Goal: Task Accomplishment & Management: Complete application form

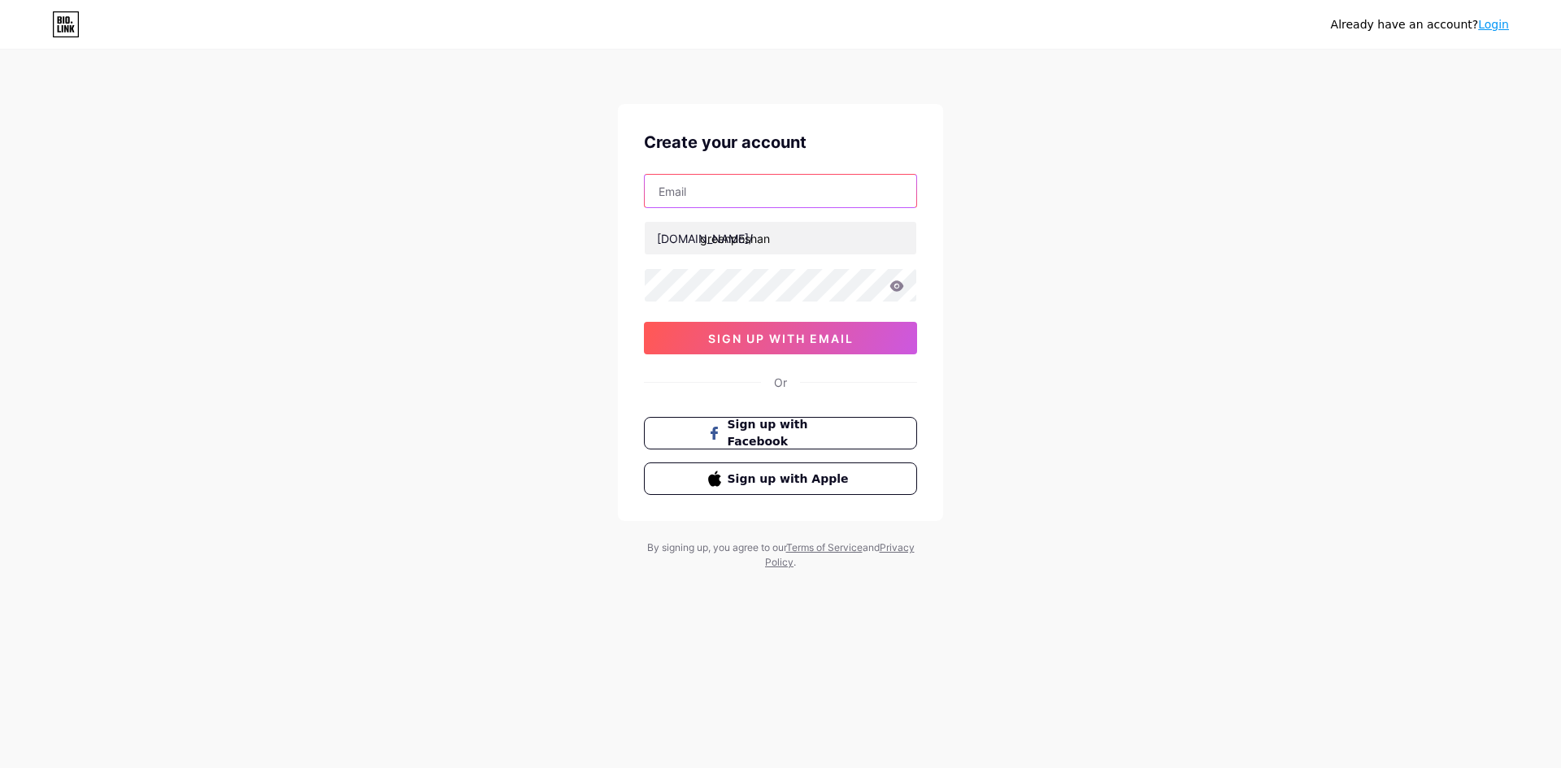
click at [793, 193] on input "text" at bounding box center [781, 191] width 272 height 33
type input "[EMAIL_ADDRESS][DOMAIN_NAME]"
drag, startPoint x: 1114, startPoint y: 198, endPoint x: 1014, endPoint y: 199, distance: 100.0
click at [1115, 197] on div "Already have an account? Login Create your account [EMAIL_ADDRESS][DOMAIN_NAME]…" at bounding box center [780, 311] width 1561 height 622
click at [844, 211] on div "[EMAIL_ADDRESS][DOMAIN_NAME] [DOMAIN_NAME]/ greenposhan 0cAFcWeA6I2m1F3zWFOw1XA…" at bounding box center [780, 264] width 273 height 180
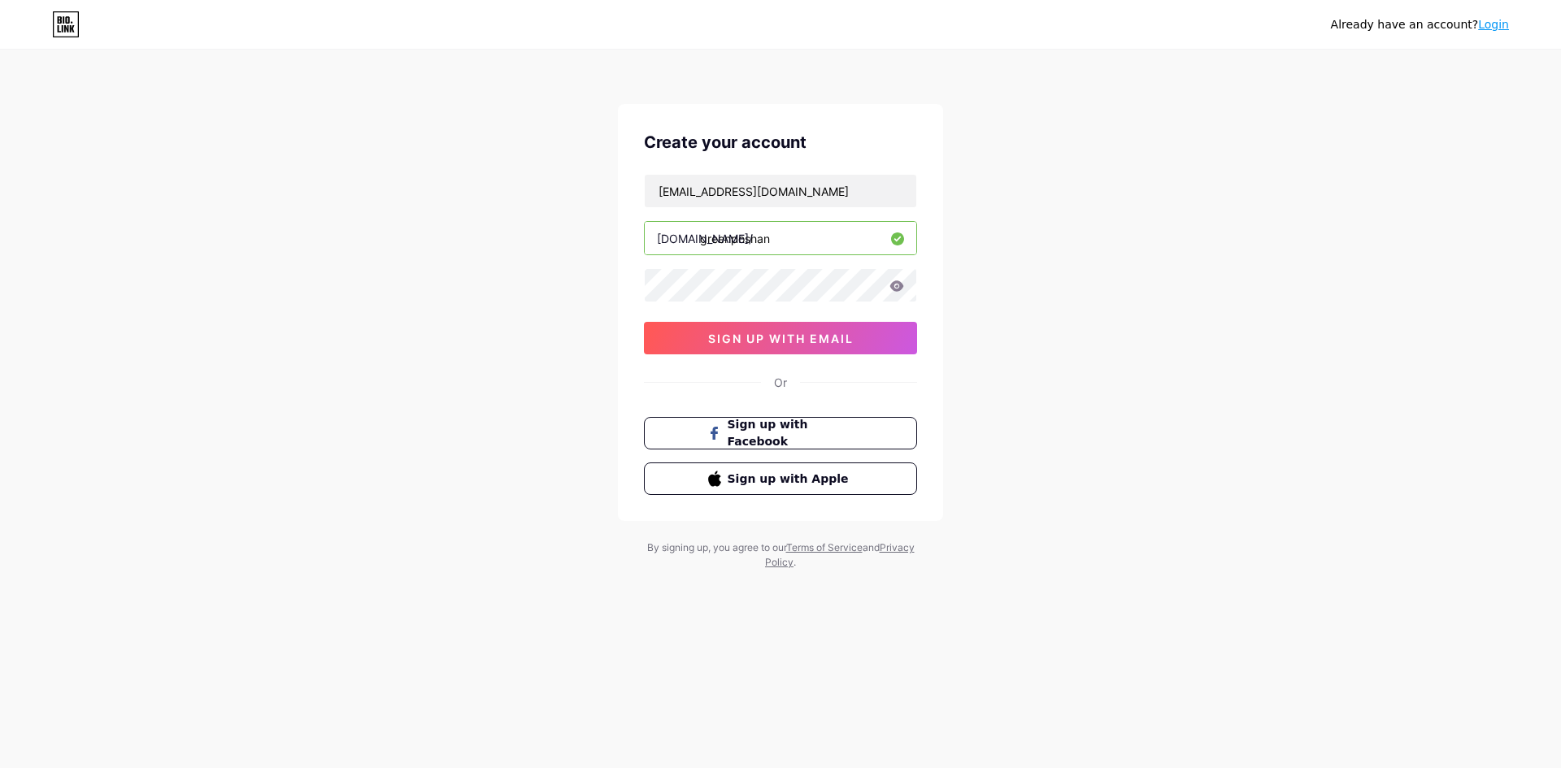
click at [841, 209] on div "[EMAIL_ADDRESS][DOMAIN_NAME] [DOMAIN_NAME]/ greenposhan 0cAFcWeA6I2m1F3zWFOw1XA…" at bounding box center [780, 264] width 273 height 180
click at [837, 205] on input "[EMAIL_ADDRESS][DOMAIN_NAME]" at bounding box center [781, 191] width 272 height 33
click at [836, 205] on input "[EMAIL_ADDRESS][DOMAIN_NAME]" at bounding box center [781, 191] width 272 height 33
click at [836, 205] on input "text" at bounding box center [781, 191] width 272 height 33
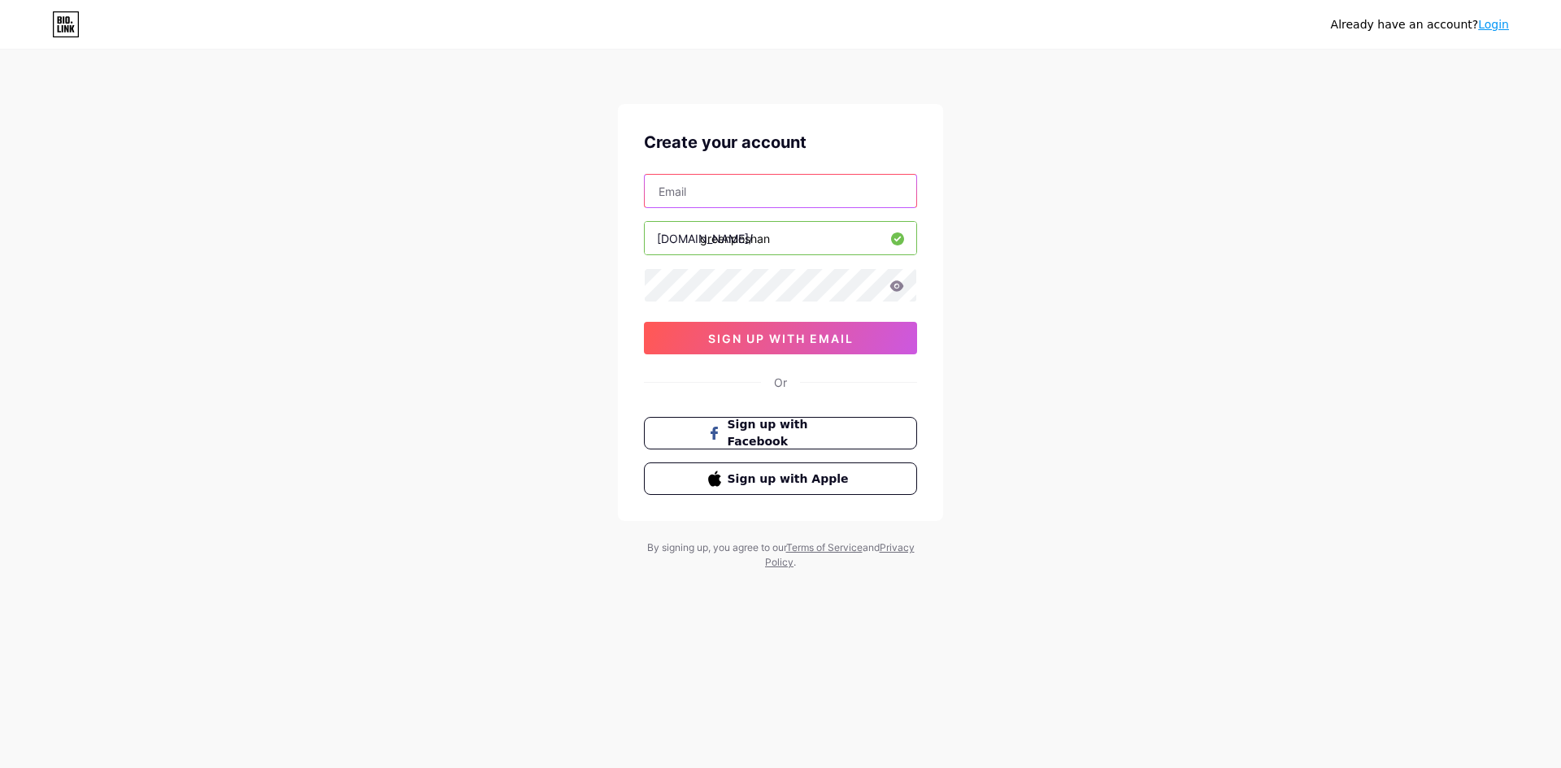
type input "[EMAIL_ADDRESS][DOMAIN_NAME]"
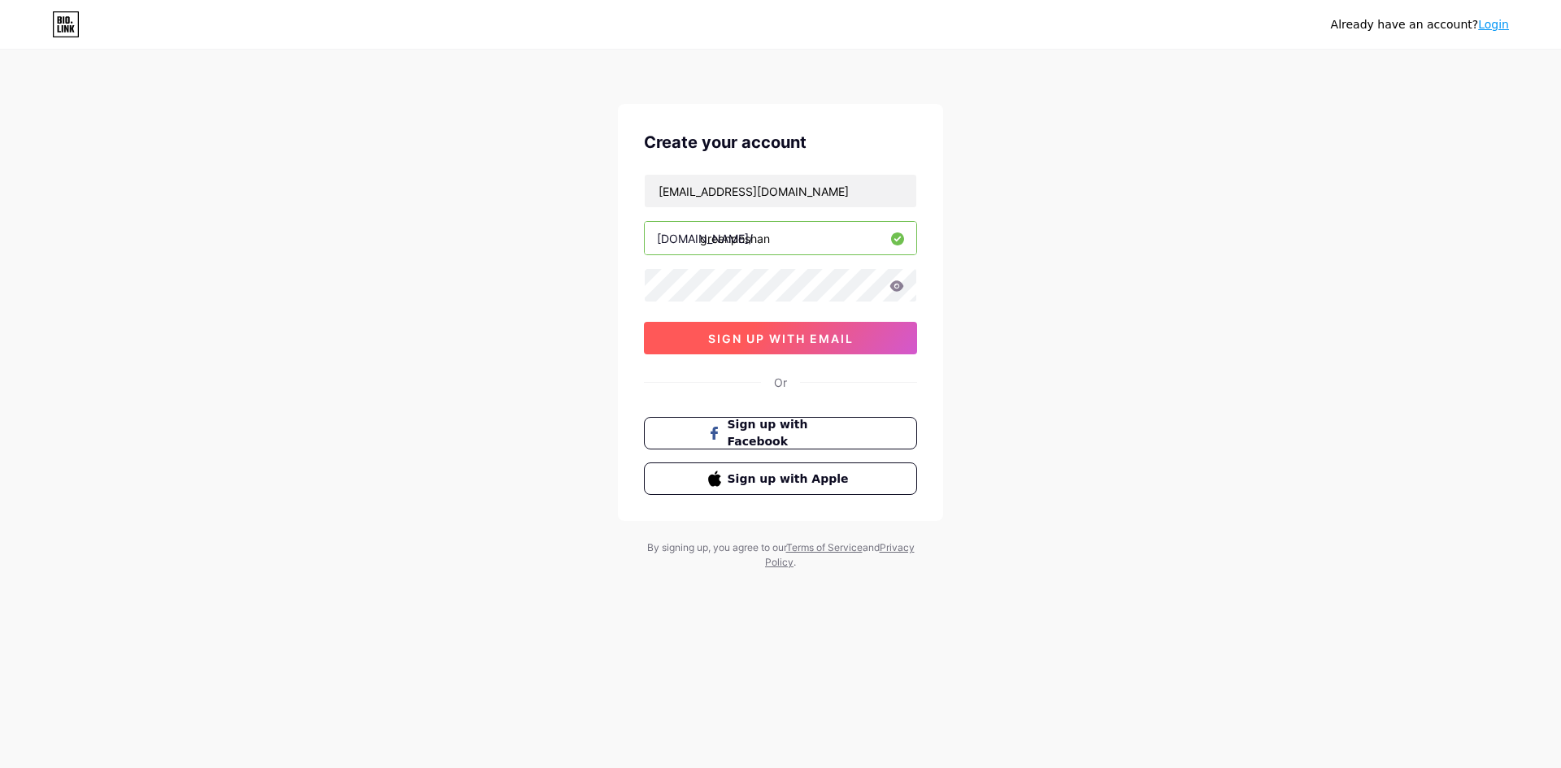
click at [833, 335] on span "sign up with email" at bounding box center [781, 339] width 146 height 14
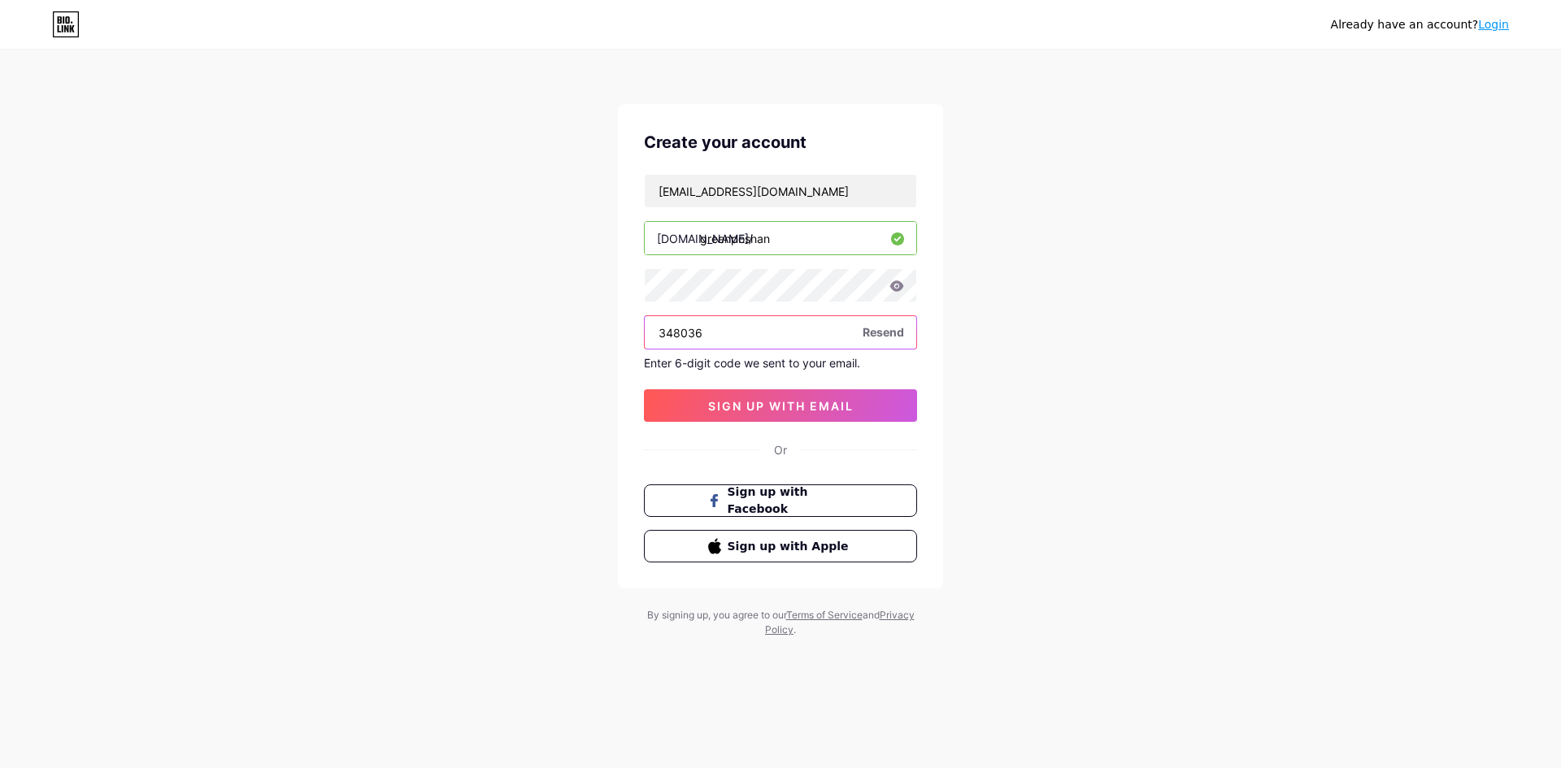
type input "348036"
click at [814, 423] on div "Create your account [EMAIL_ADDRESS][DOMAIN_NAME] [DOMAIN_NAME]/ greenposhan 348…" at bounding box center [780, 346] width 325 height 485
click at [819, 411] on span "sign up with email" at bounding box center [781, 406] width 146 height 14
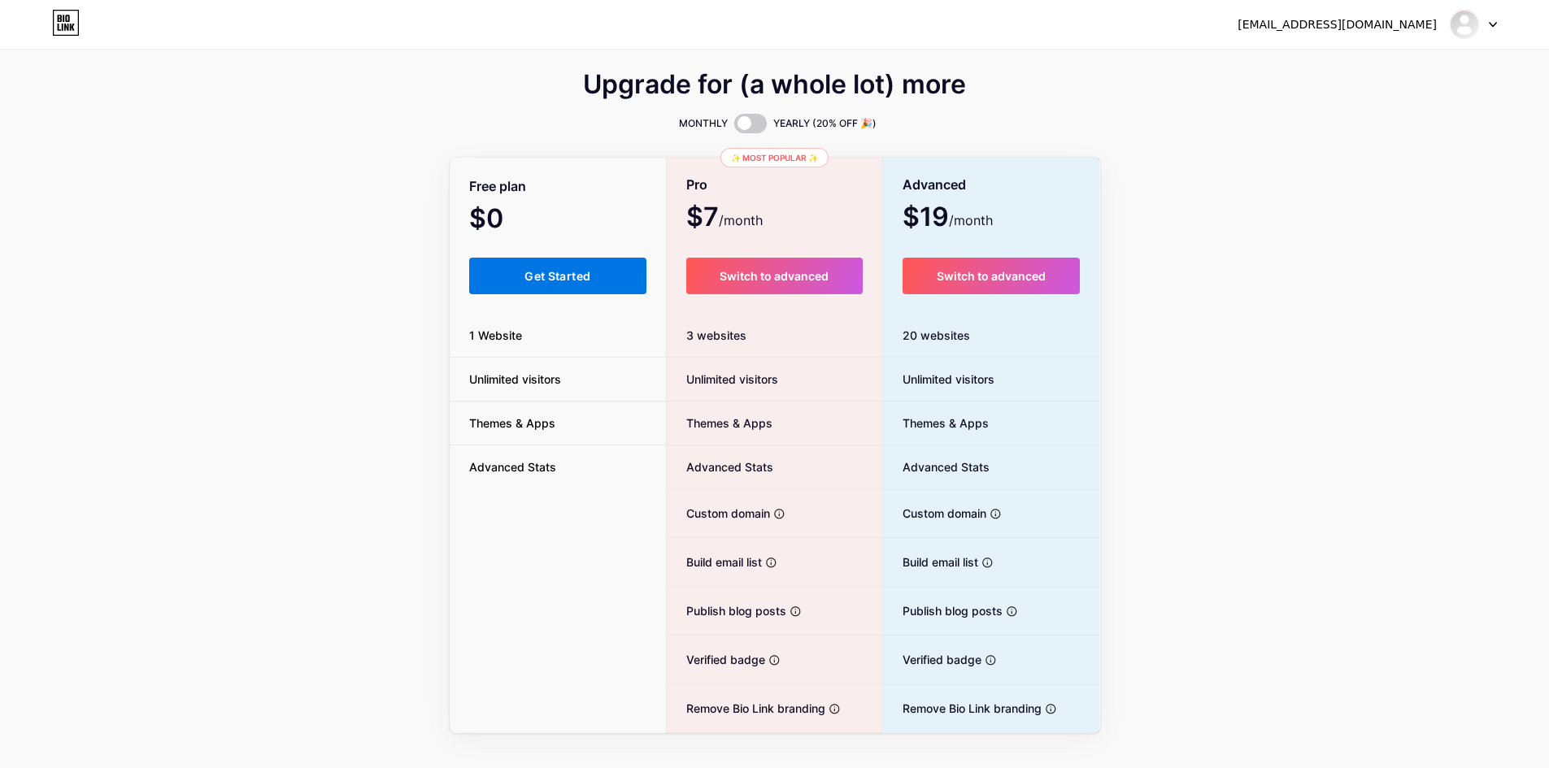
click at [580, 268] on button "Get Started" at bounding box center [558, 276] width 178 height 37
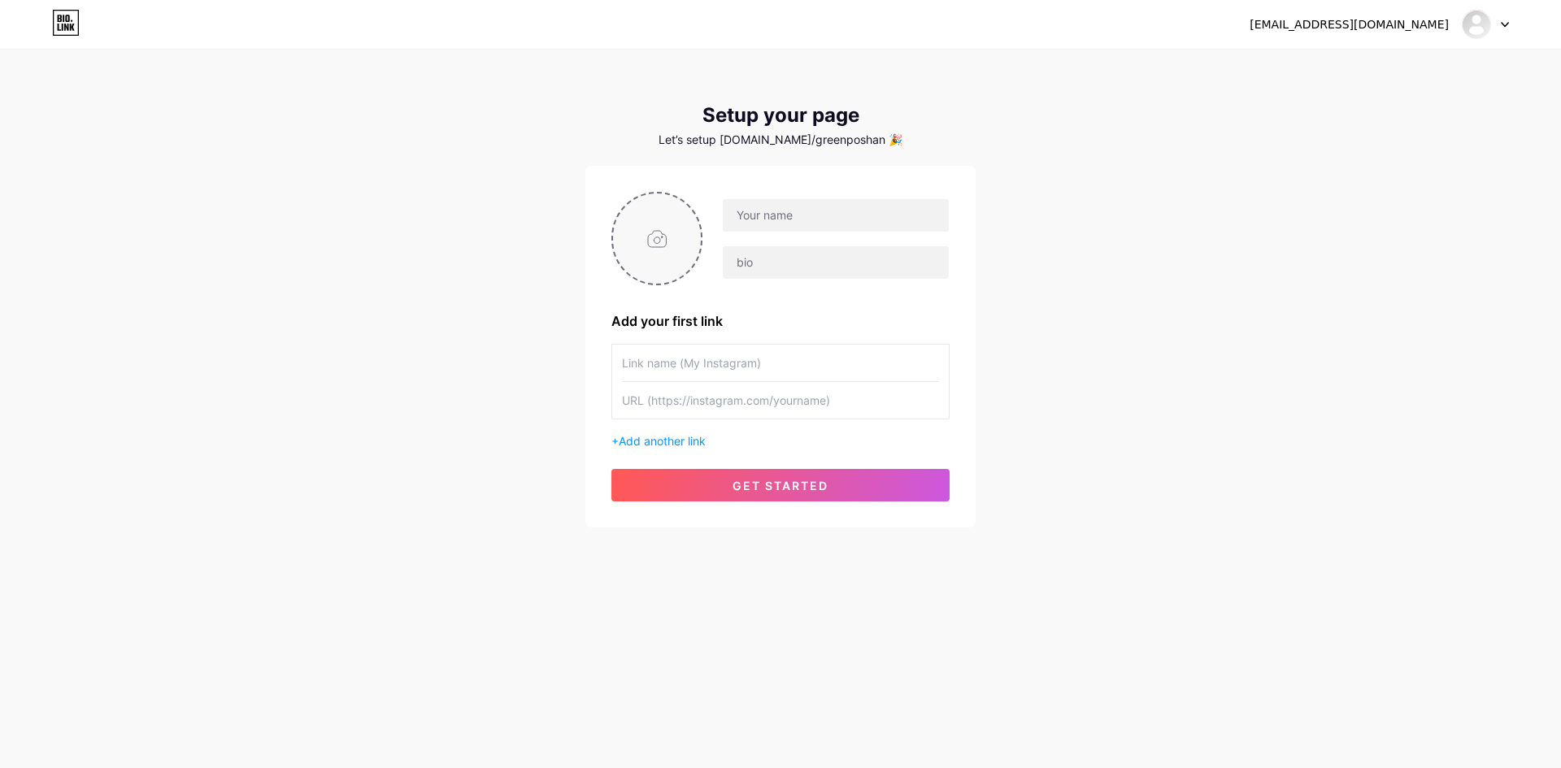
click at [661, 246] on input "file" at bounding box center [657, 238] width 88 height 90
type input "C:\fakepath\Green-Poshan-Logo.jpg"
click at [767, 219] on input "text" at bounding box center [836, 215] width 226 height 33
type input "Green Poshan"
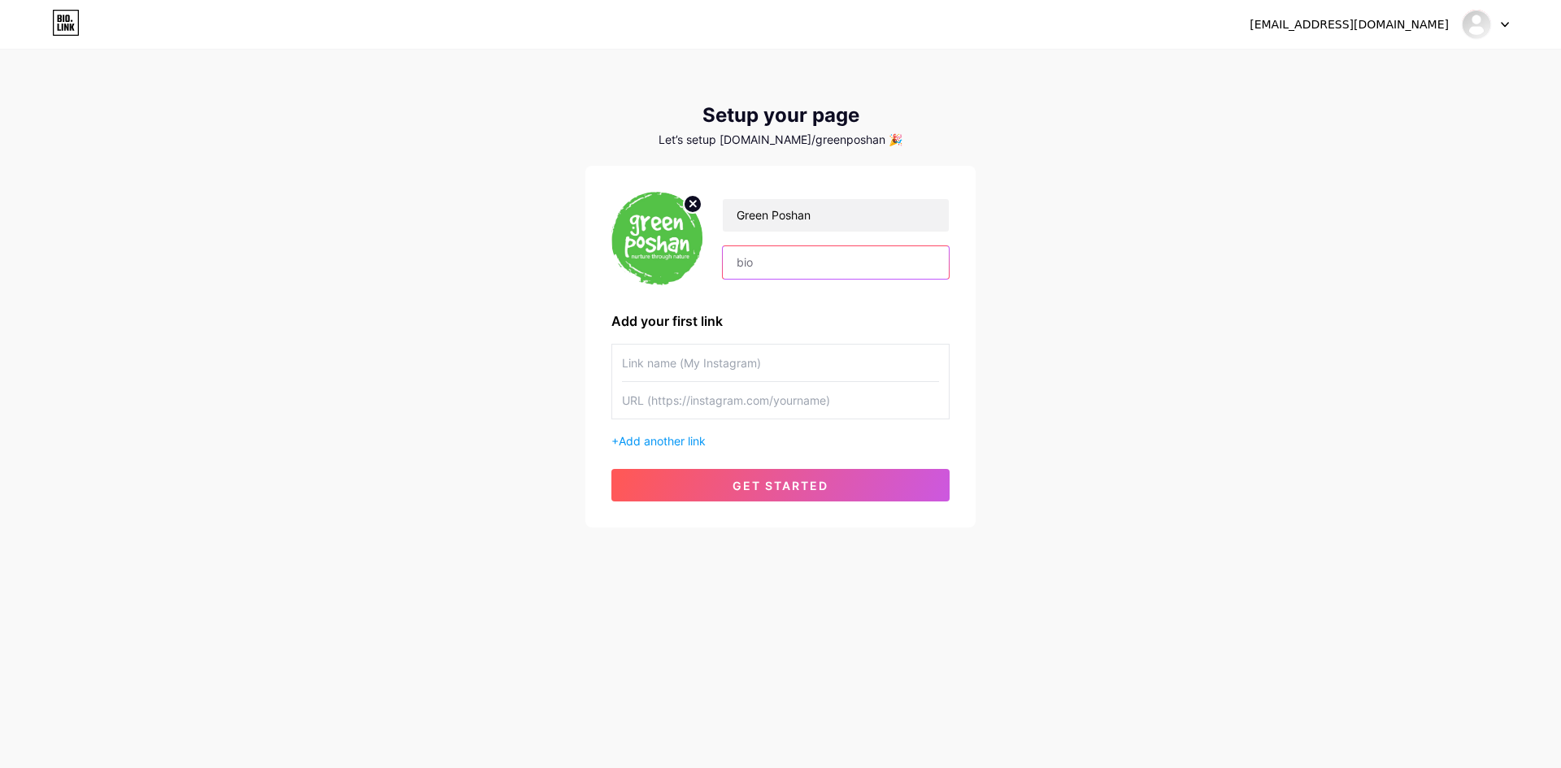
paste input "GreenPoshan is dedicated to providing better nutrition through naturally grown,…"
type input "GreenPoshan is dedicated to providing better nutrition through naturally grown,…"
click at [711, 354] on input "text" at bounding box center [780, 363] width 317 height 37
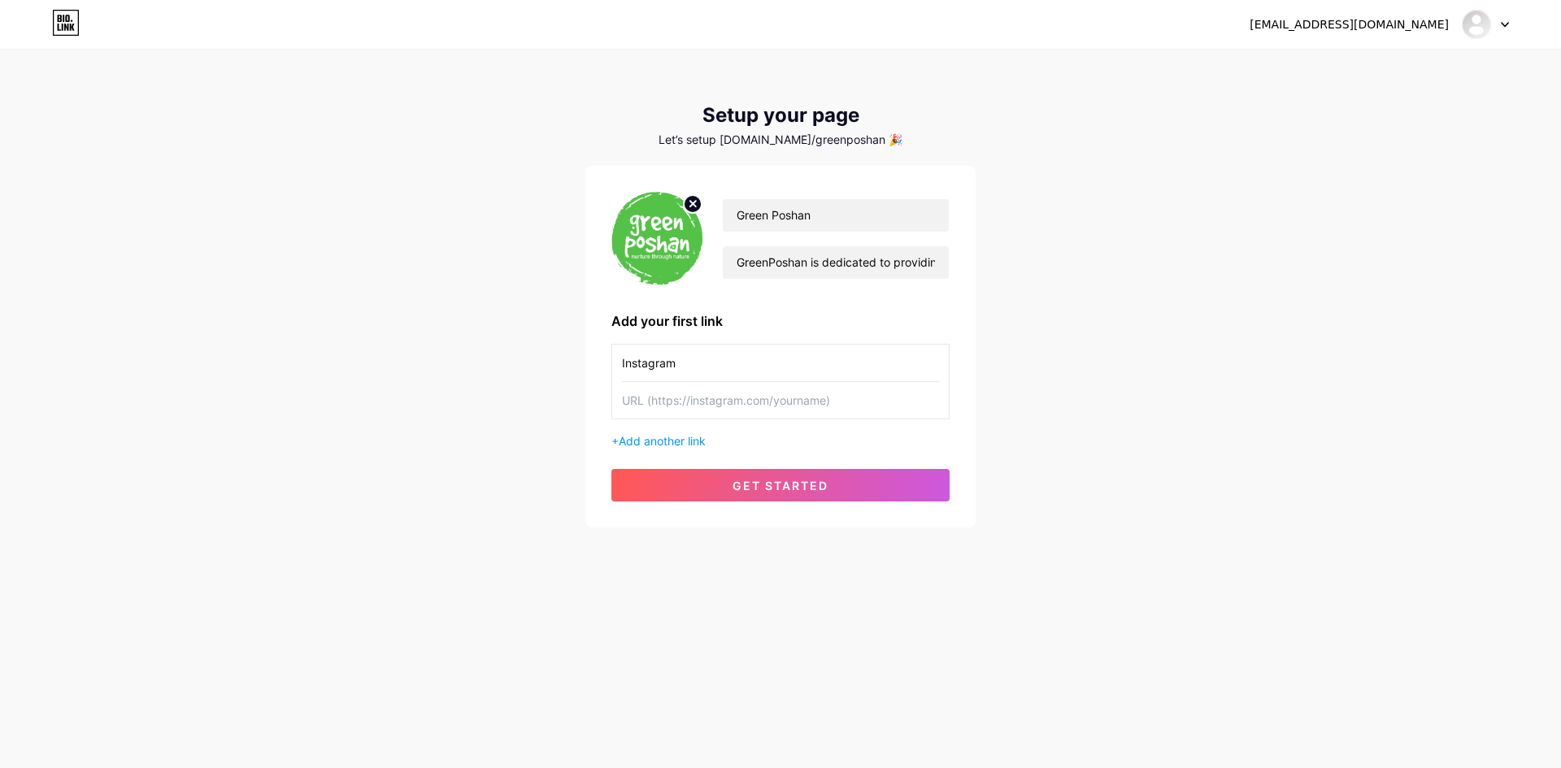
type input "Instagram"
paste input "[URL][DOMAIN_NAME]"
type input "[URL][DOMAIN_NAME]"
click at [703, 436] on span "Add another link" at bounding box center [662, 441] width 87 height 14
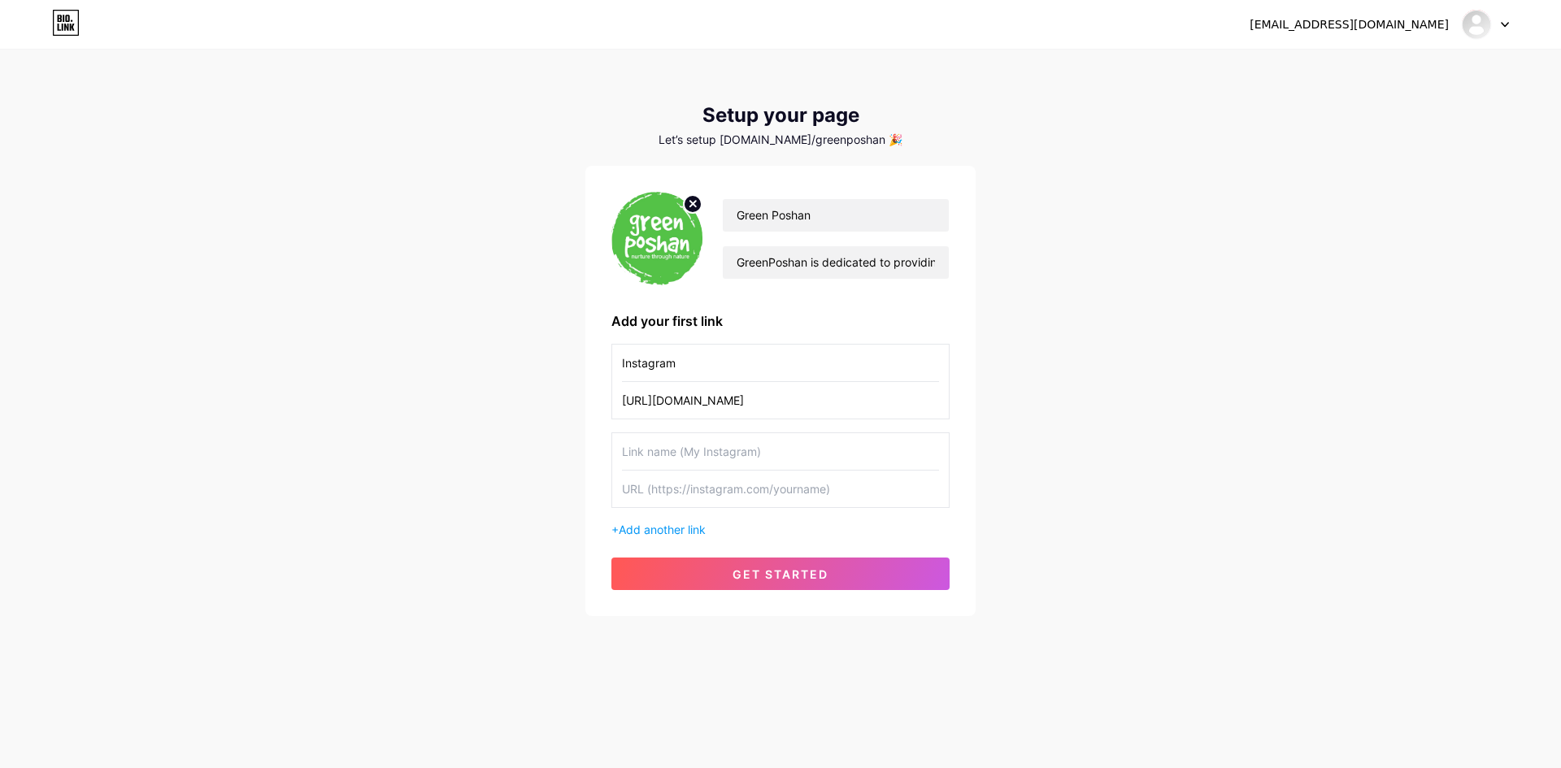
click at [712, 460] on input "text" at bounding box center [780, 451] width 317 height 37
type input "Facebook"
paste input "[URL][DOMAIN_NAME]"
type input "[URL][DOMAIN_NAME]"
click at [660, 536] on span "Add another link" at bounding box center [662, 530] width 87 height 14
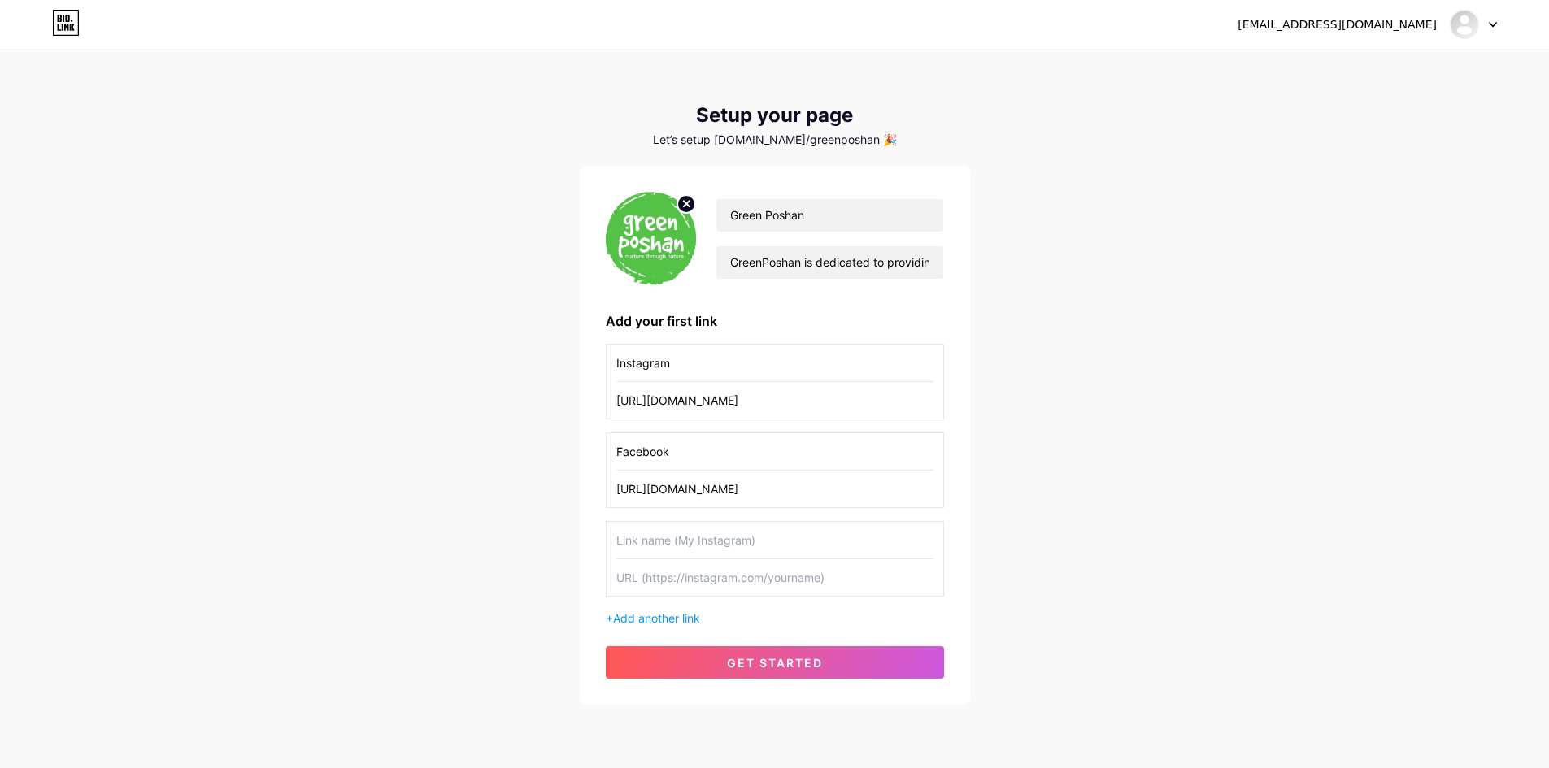
click at [672, 535] on input "text" at bounding box center [774, 540] width 317 height 37
type input "Website"
click at [622, 569] on input "text" at bounding box center [774, 577] width 317 height 37
paste input "[URL][DOMAIN_NAME]"
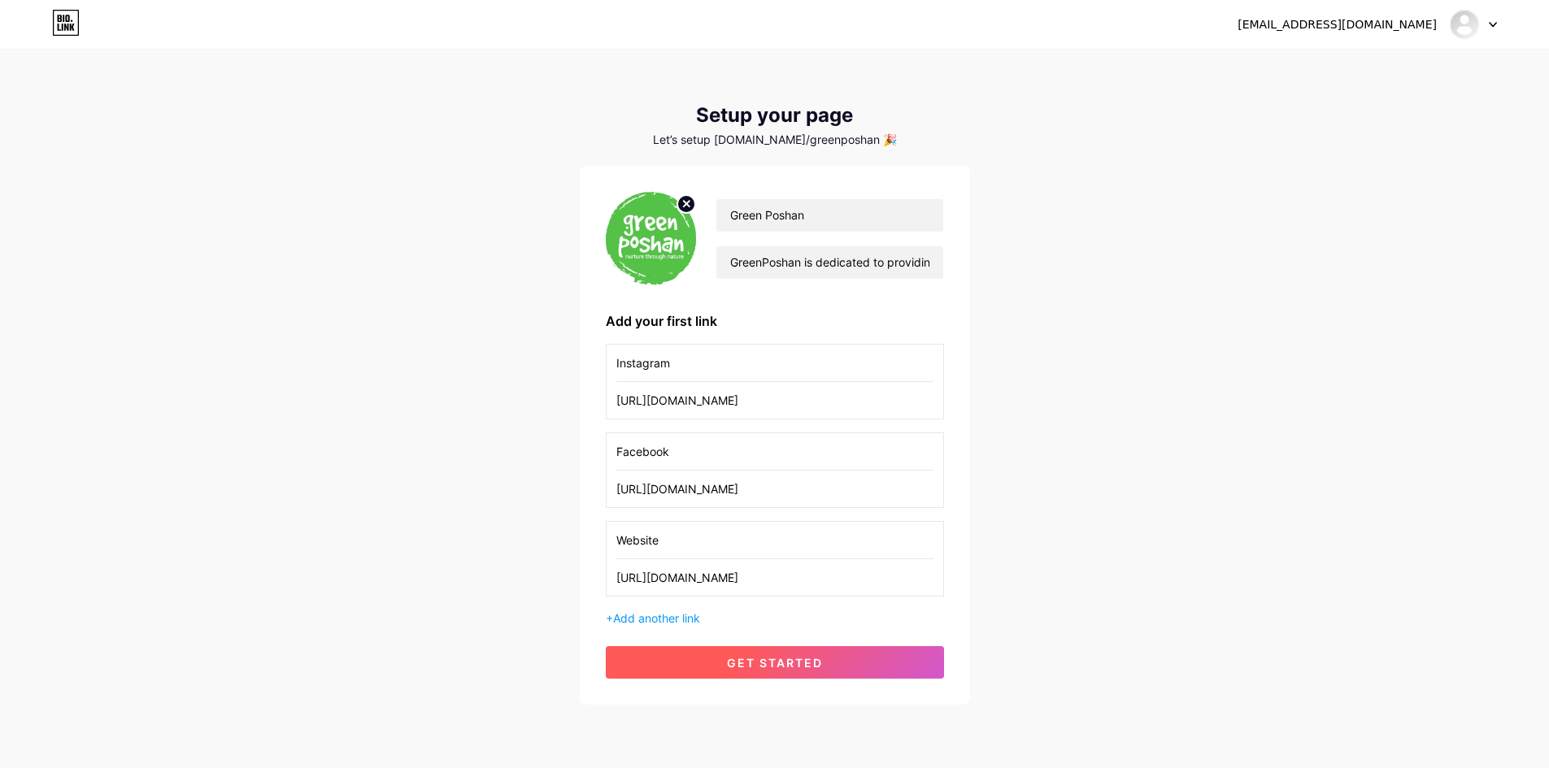
type input "[URL][DOMAIN_NAME]"
click at [722, 655] on button "get started" at bounding box center [775, 662] width 338 height 33
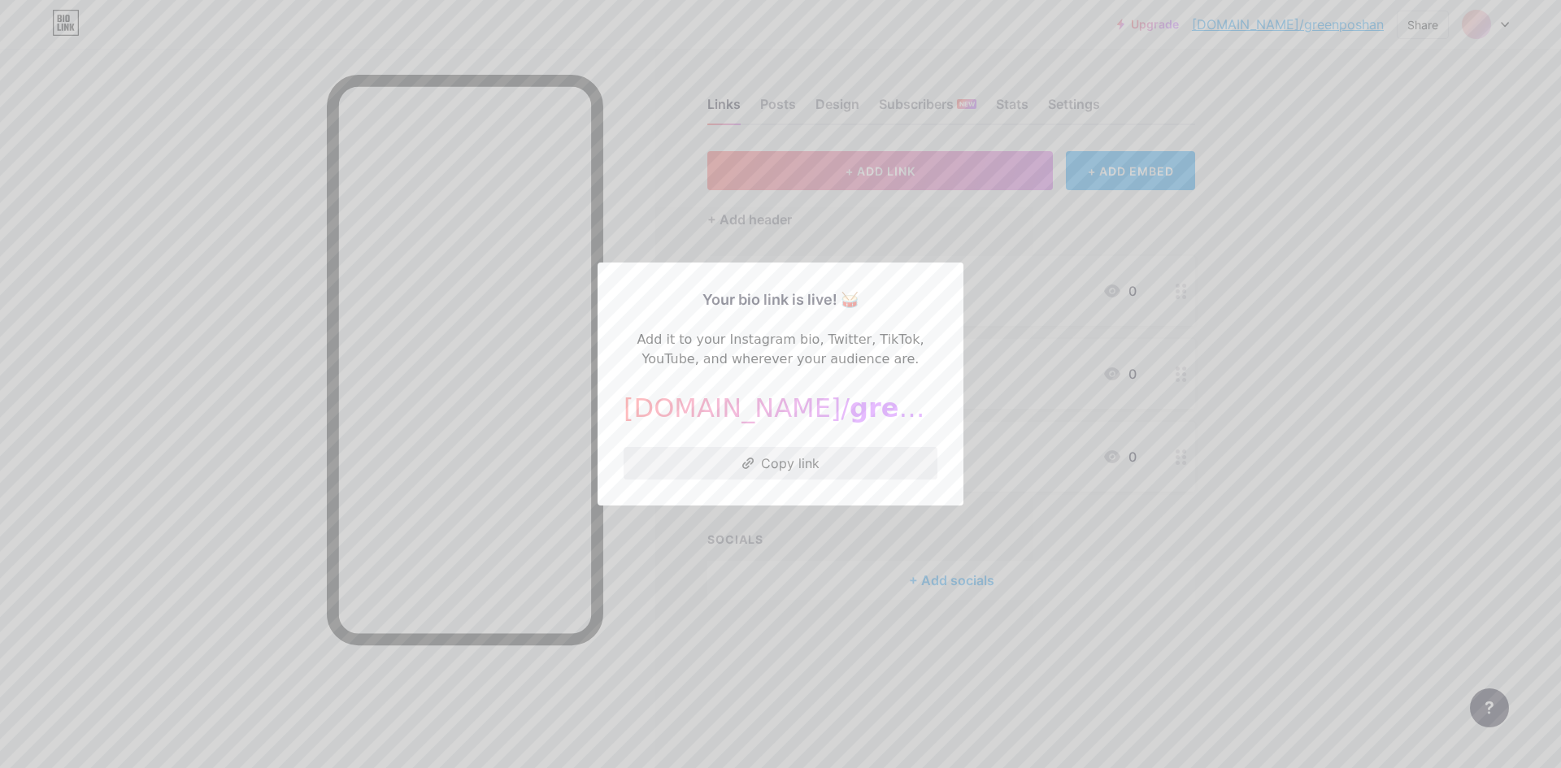
click at [782, 463] on button "Copy link" at bounding box center [781, 463] width 314 height 33
click at [1067, 380] on div at bounding box center [780, 384] width 1561 height 768
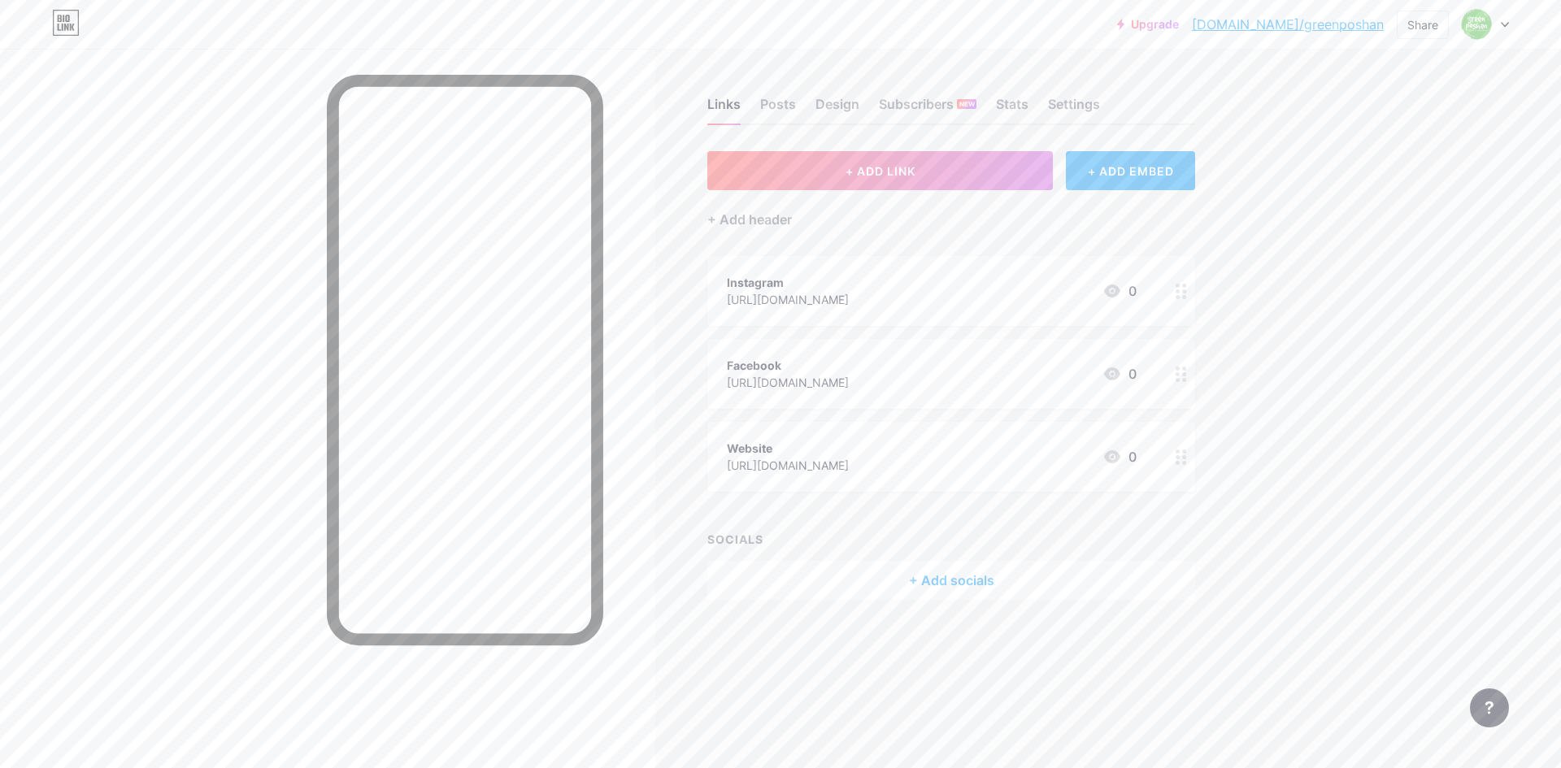
click at [972, 286] on div "Instagram [URL][DOMAIN_NAME] 0" at bounding box center [932, 290] width 410 height 37
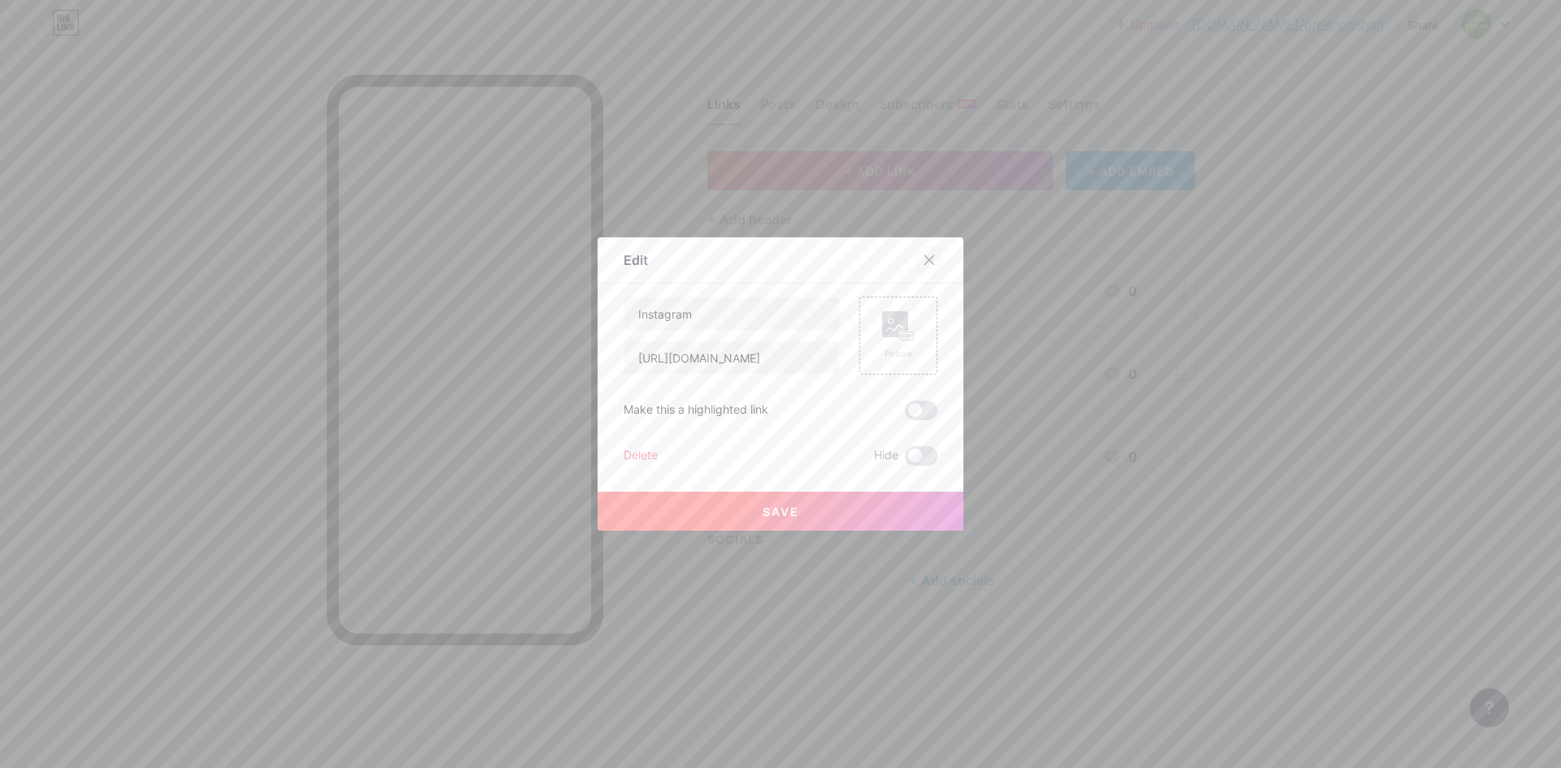
click at [927, 264] on icon at bounding box center [929, 260] width 9 height 9
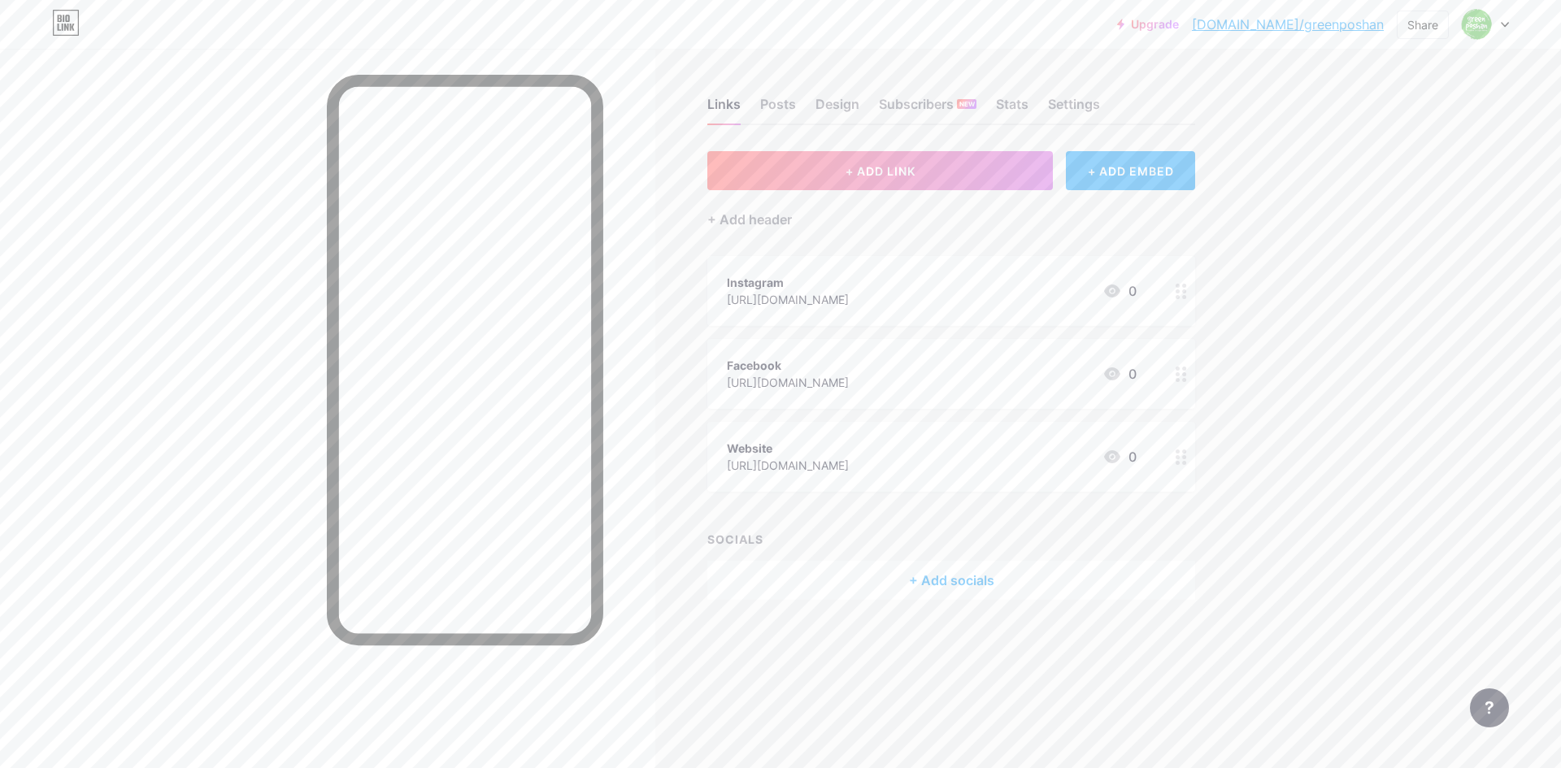
click at [1057, 292] on div "Instagram [URL][DOMAIN_NAME] 0" at bounding box center [932, 290] width 410 height 37
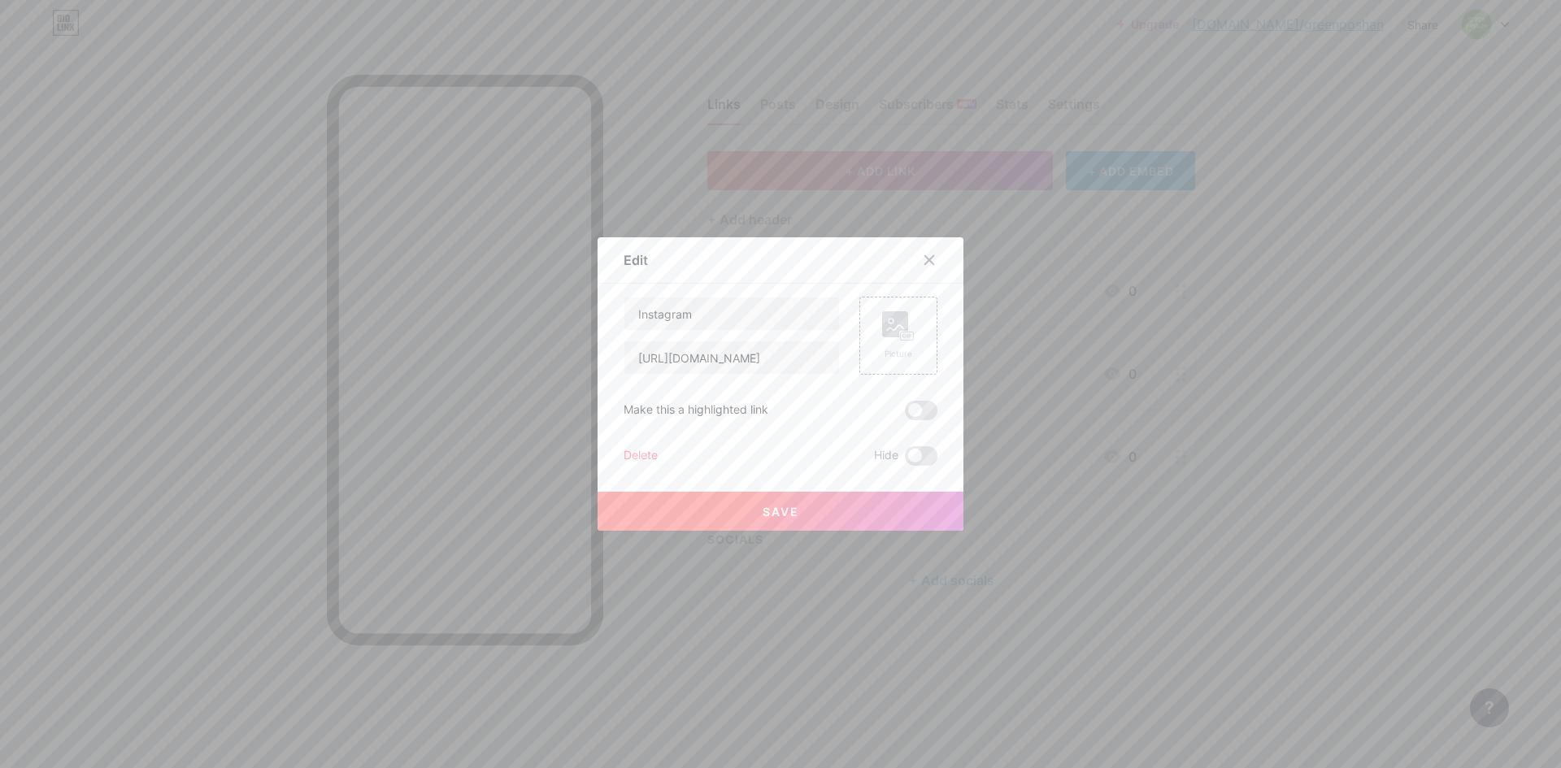
click at [643, 457] on div "Delete" at bounding box center [641, 456] width 34 height 20
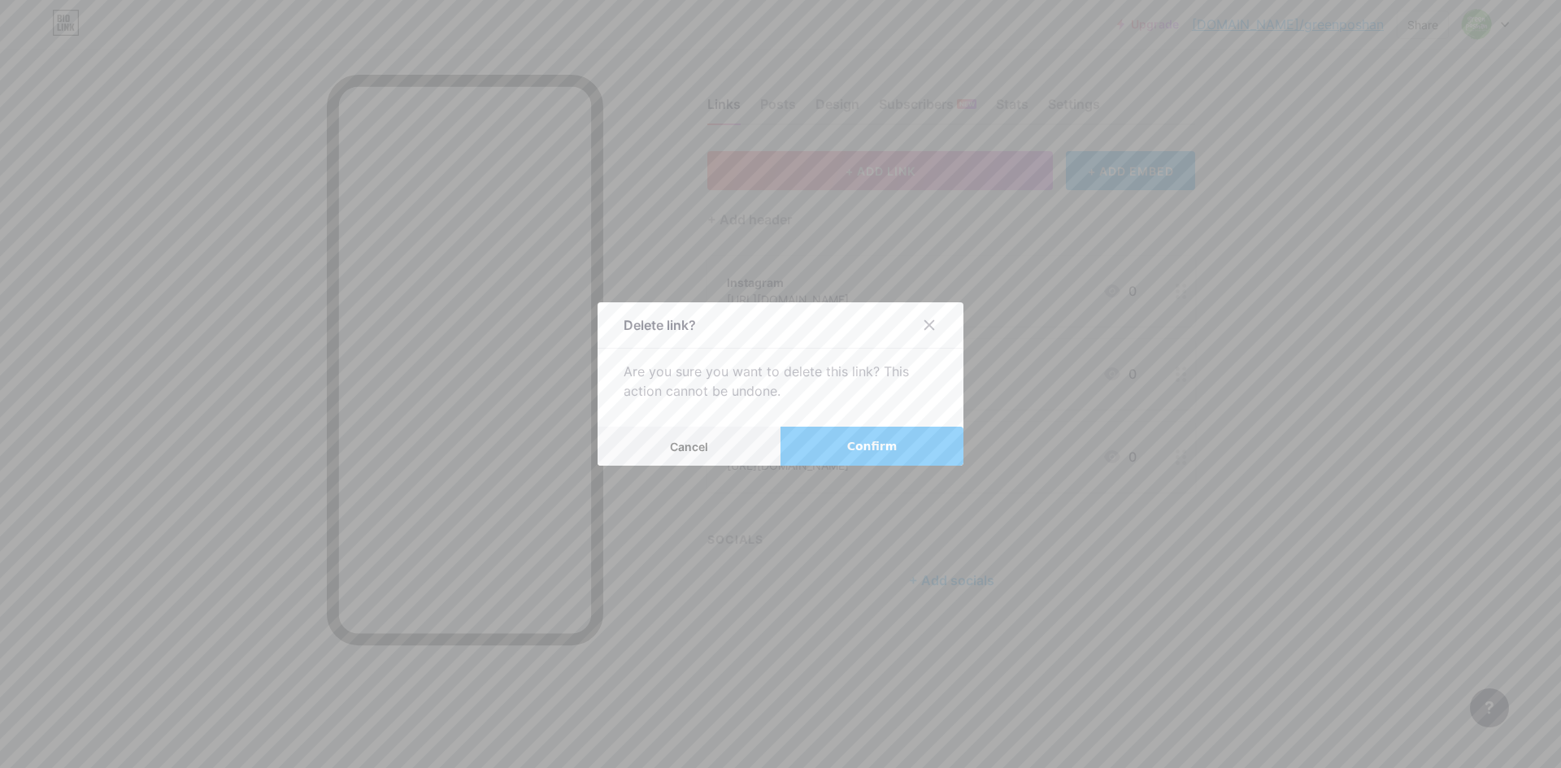
click at [843, 447] on button "Confirm" at bounding box center [871, 446] width 183 height 39
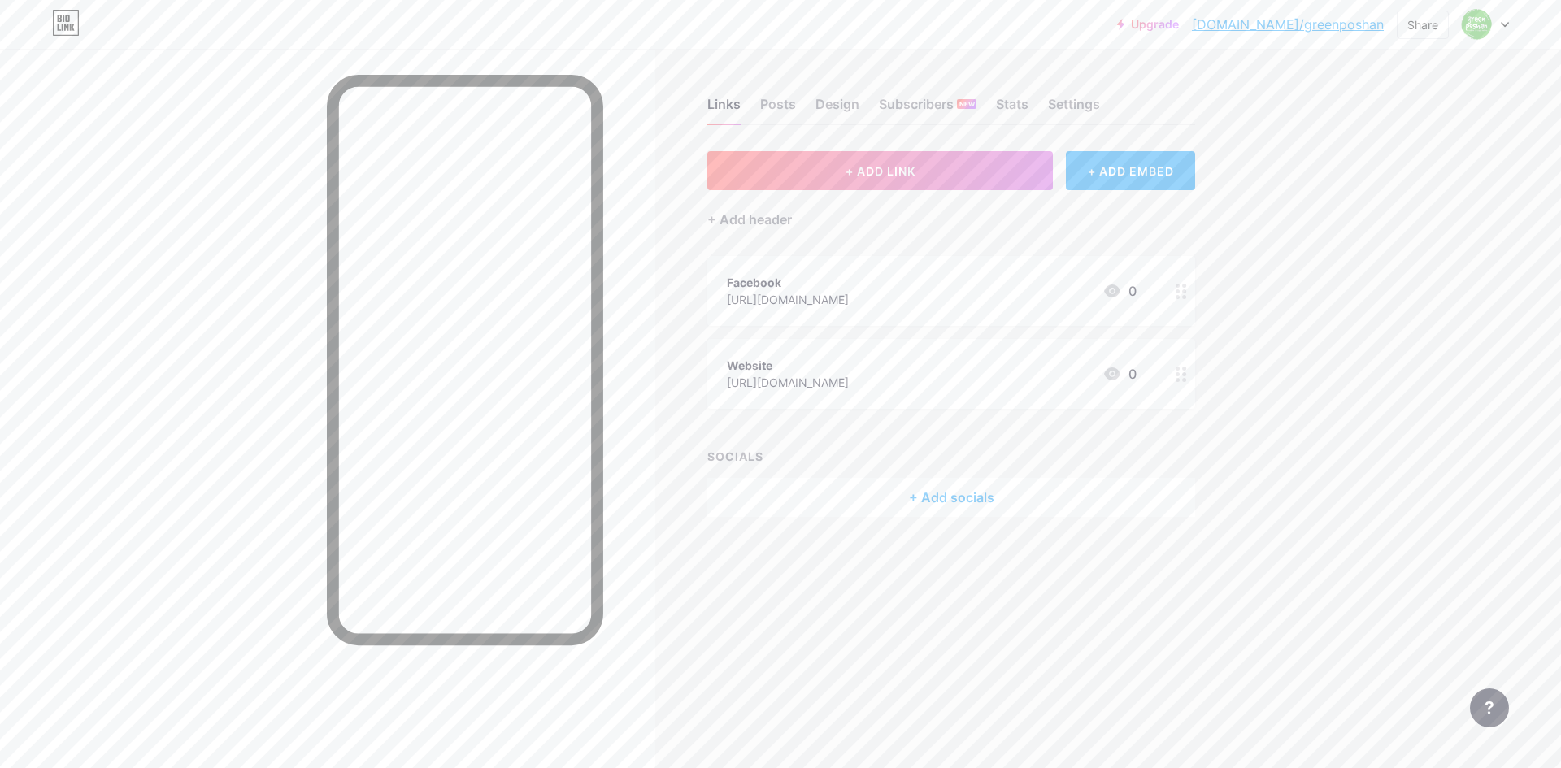
click at [979, 278] on div "Facebook [URL][DOMAIN_NAME] 0" at bounding box center [932, 290] width 410 height 37
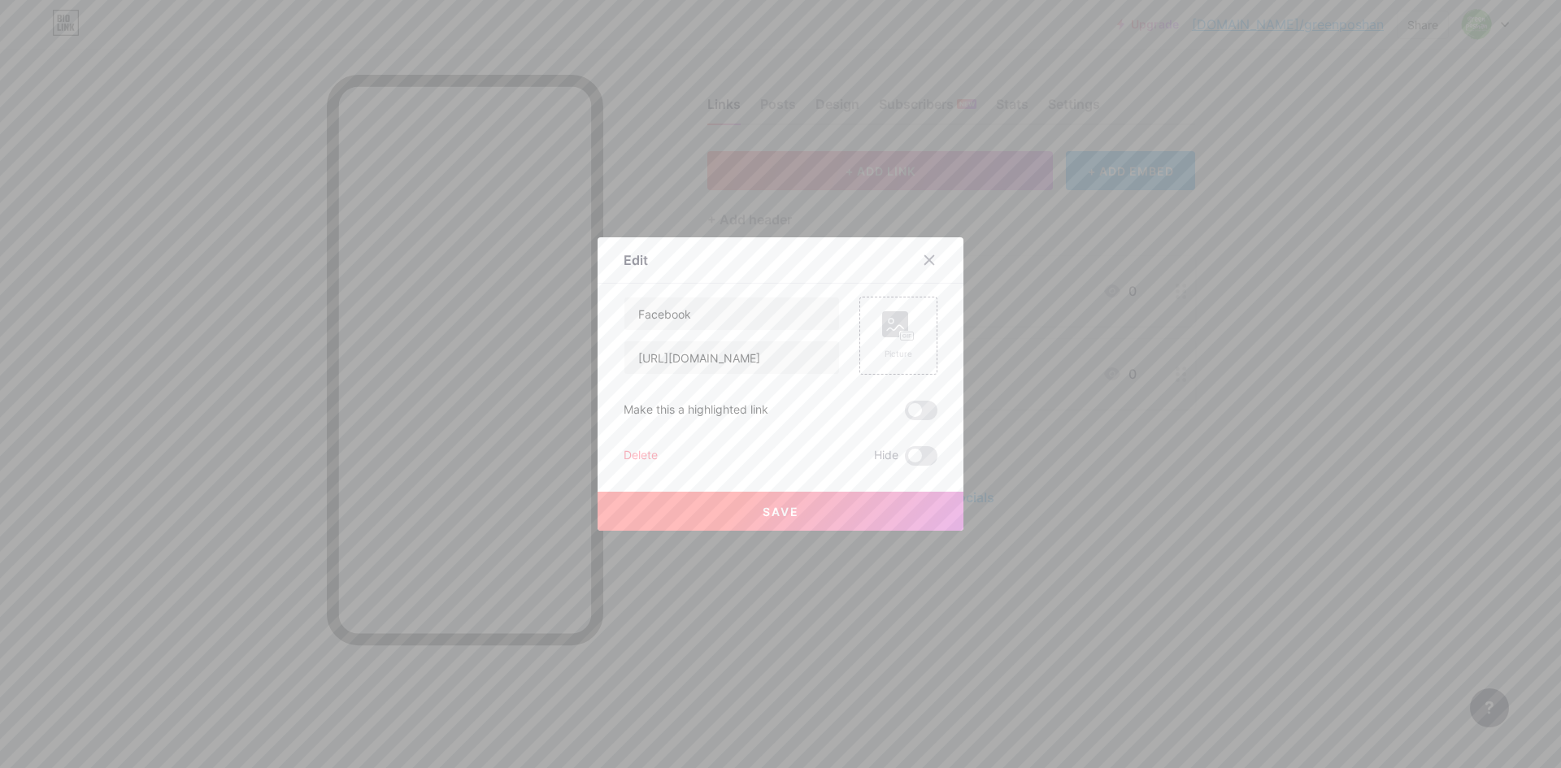
click at [650, 446] on div "Delete" at bounding box center [641, 456] width 34 height 20
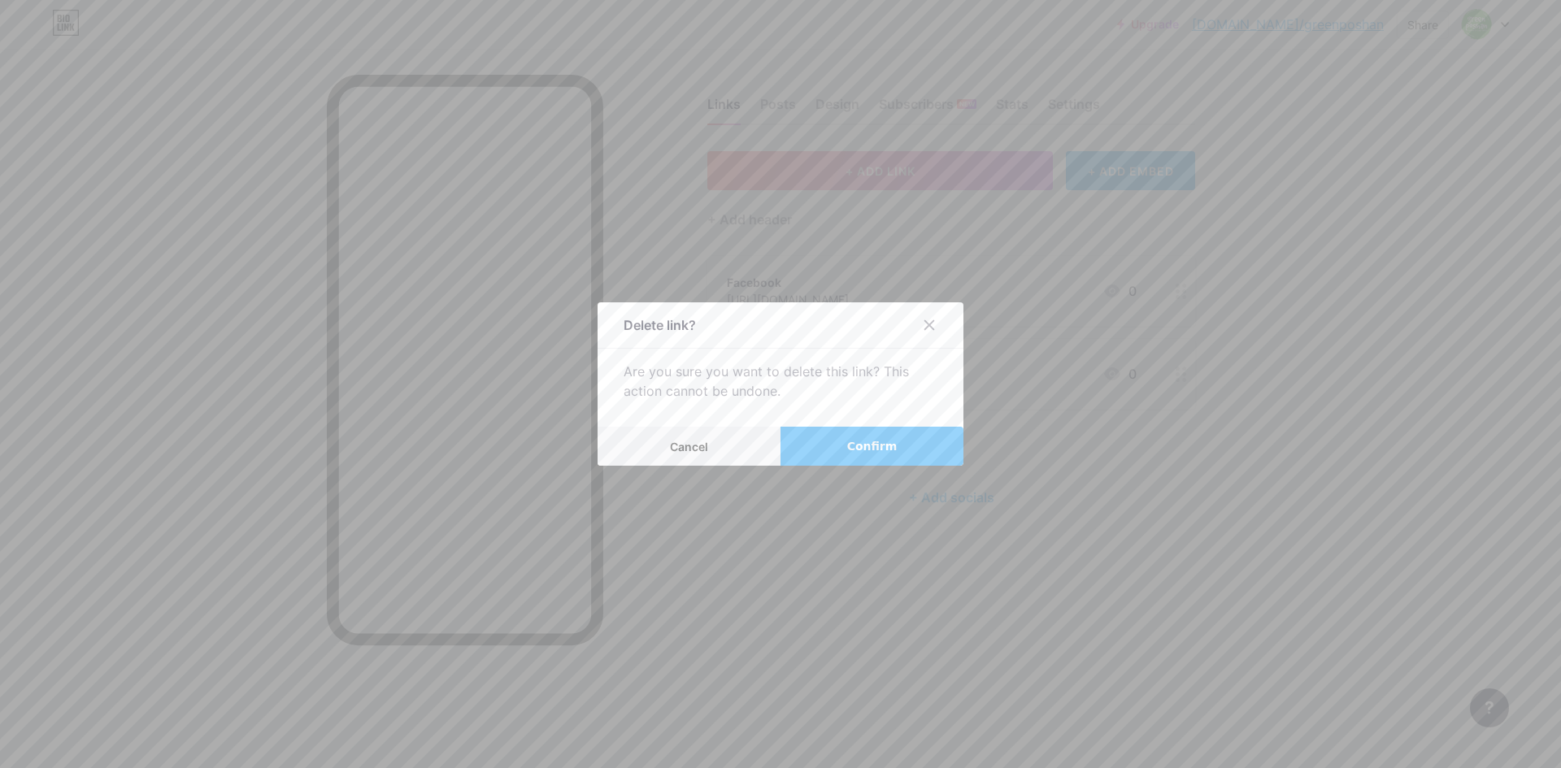
click at [855, 428] on button "Confirm" at bounding box center [871, 446] width 183 height 39
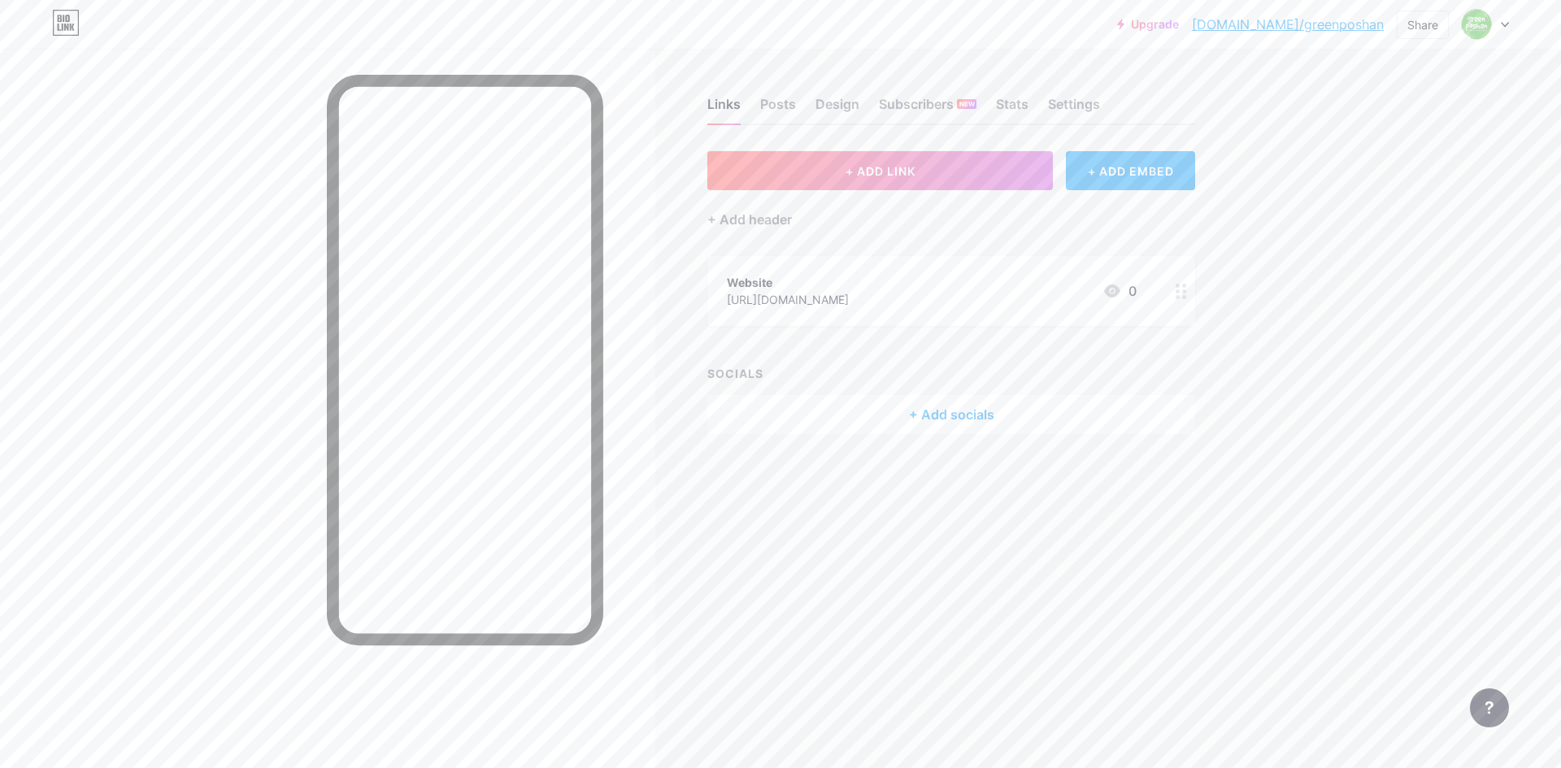
click at [948, 412] on div "+ Add socials" at bounding box center [951, 414] width 488 height 39
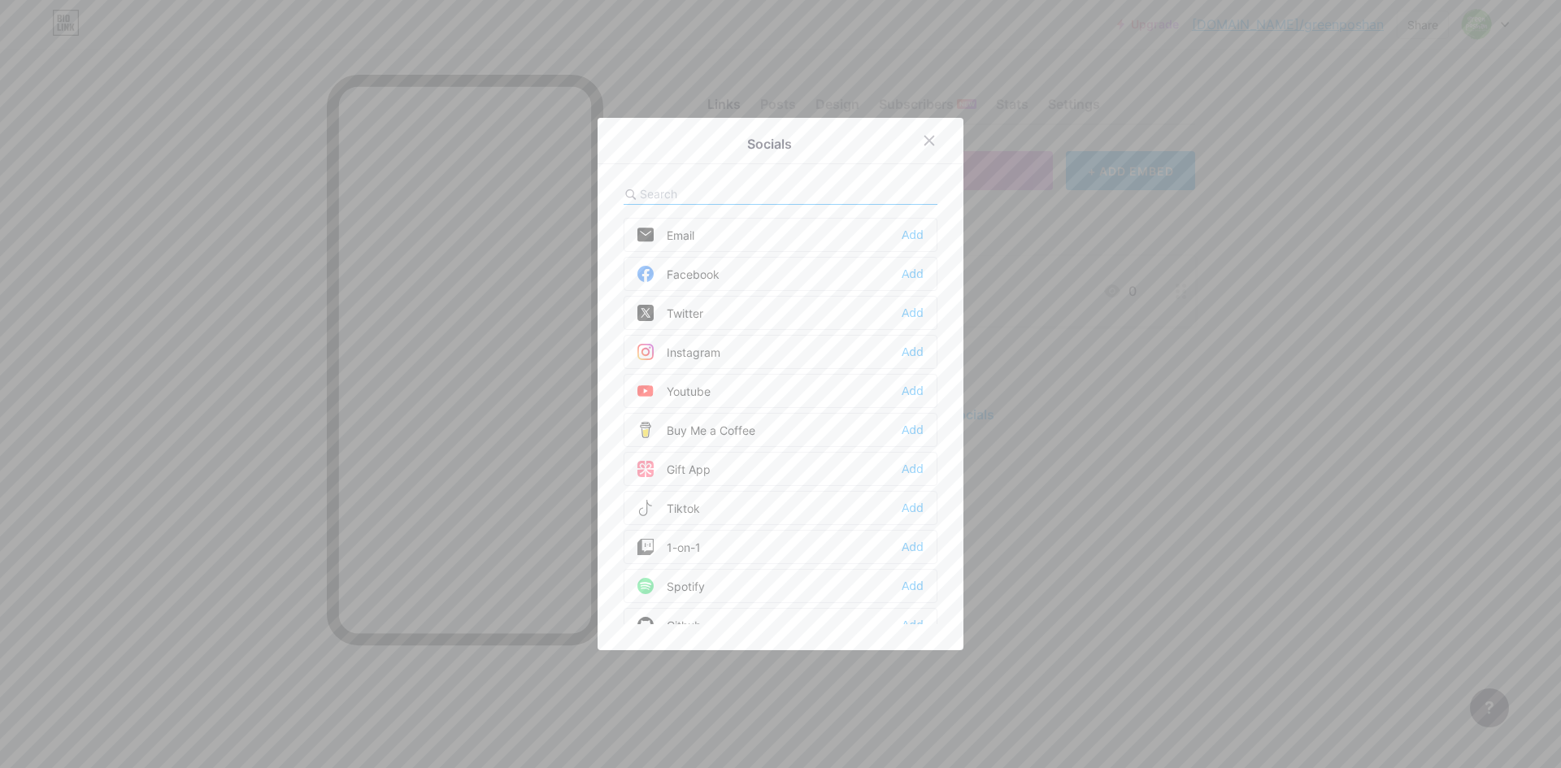
click at [796, 334] on div "Email Add Facebook Add Twitter Add Instagram Add Youtube Add Buy Me a Coffee Ad…" at bounding box center [781, 421] width 314 height 406
click at [906, 346] on div "Add" at bounding box center [913, 352] width 22 height 16
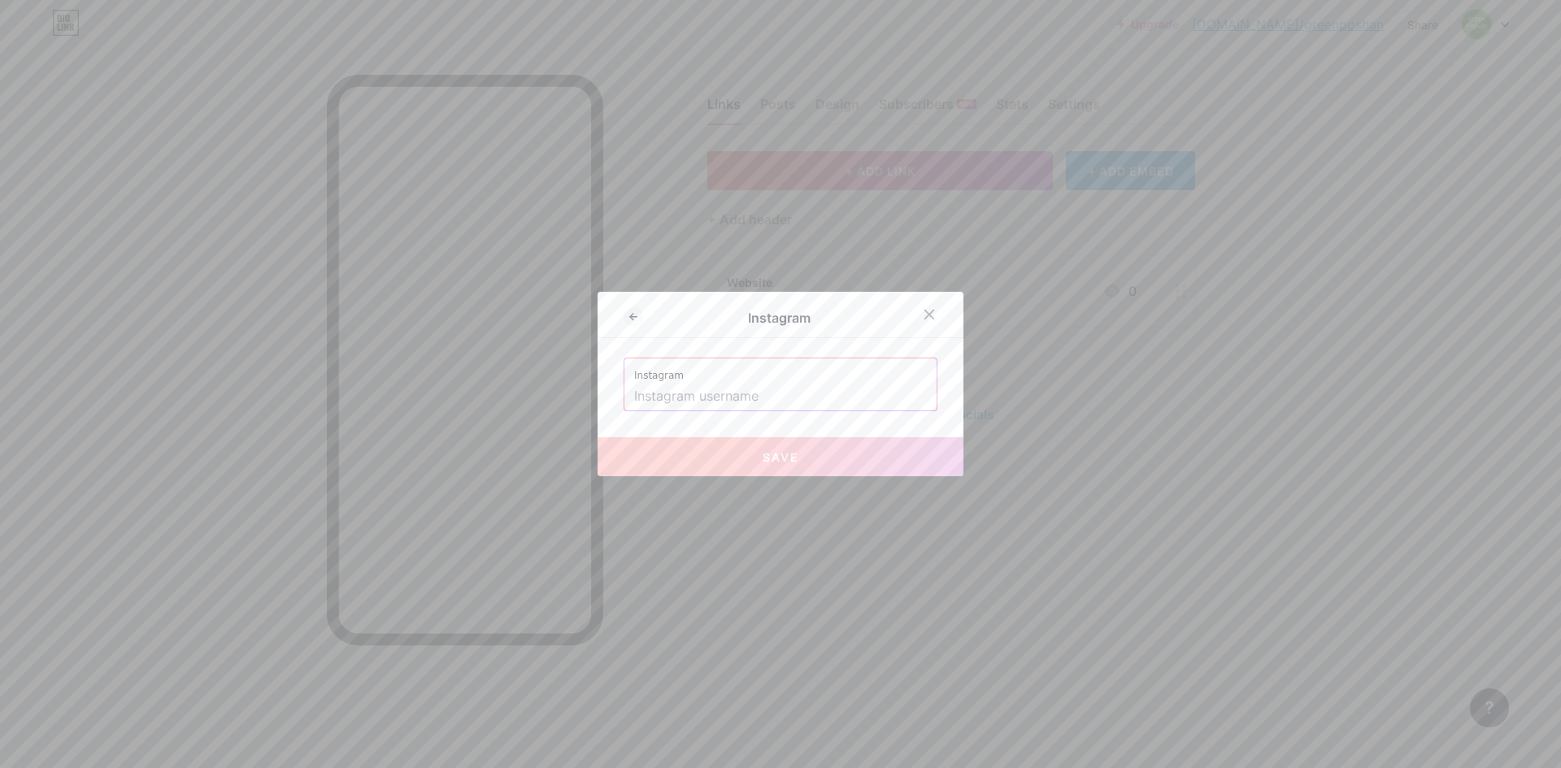
click at [761, 402] on input "text" at bounding box center [780, 397] width 293 height 28
paste input "[URL][DOMAIN_NAME]"
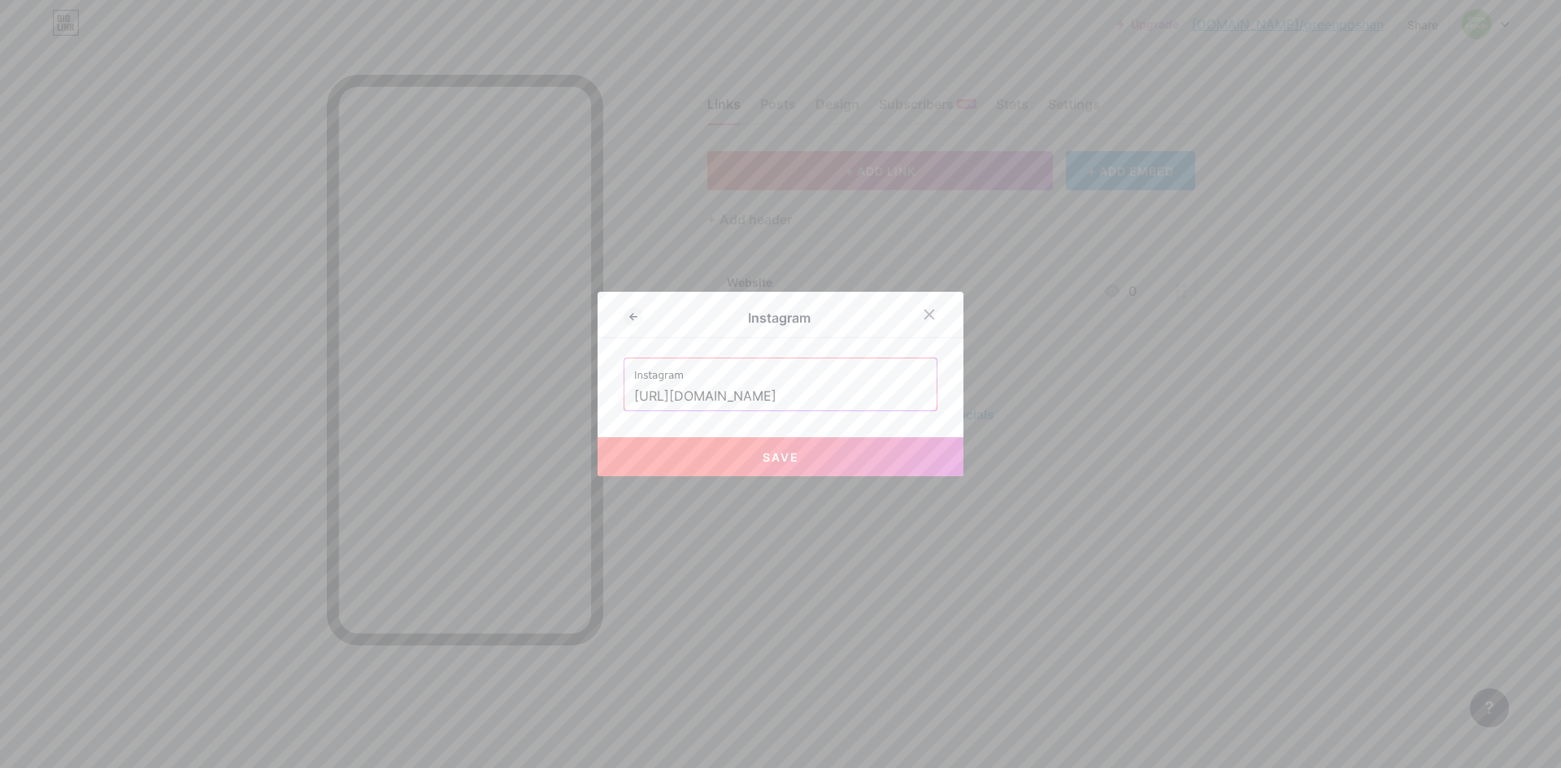
click at [829, 448] on button "Save" at bounding box center [781, 456] width 366 height 39
type input "[URL][DOMAIN_NAME][DOMAIN_NAME]"
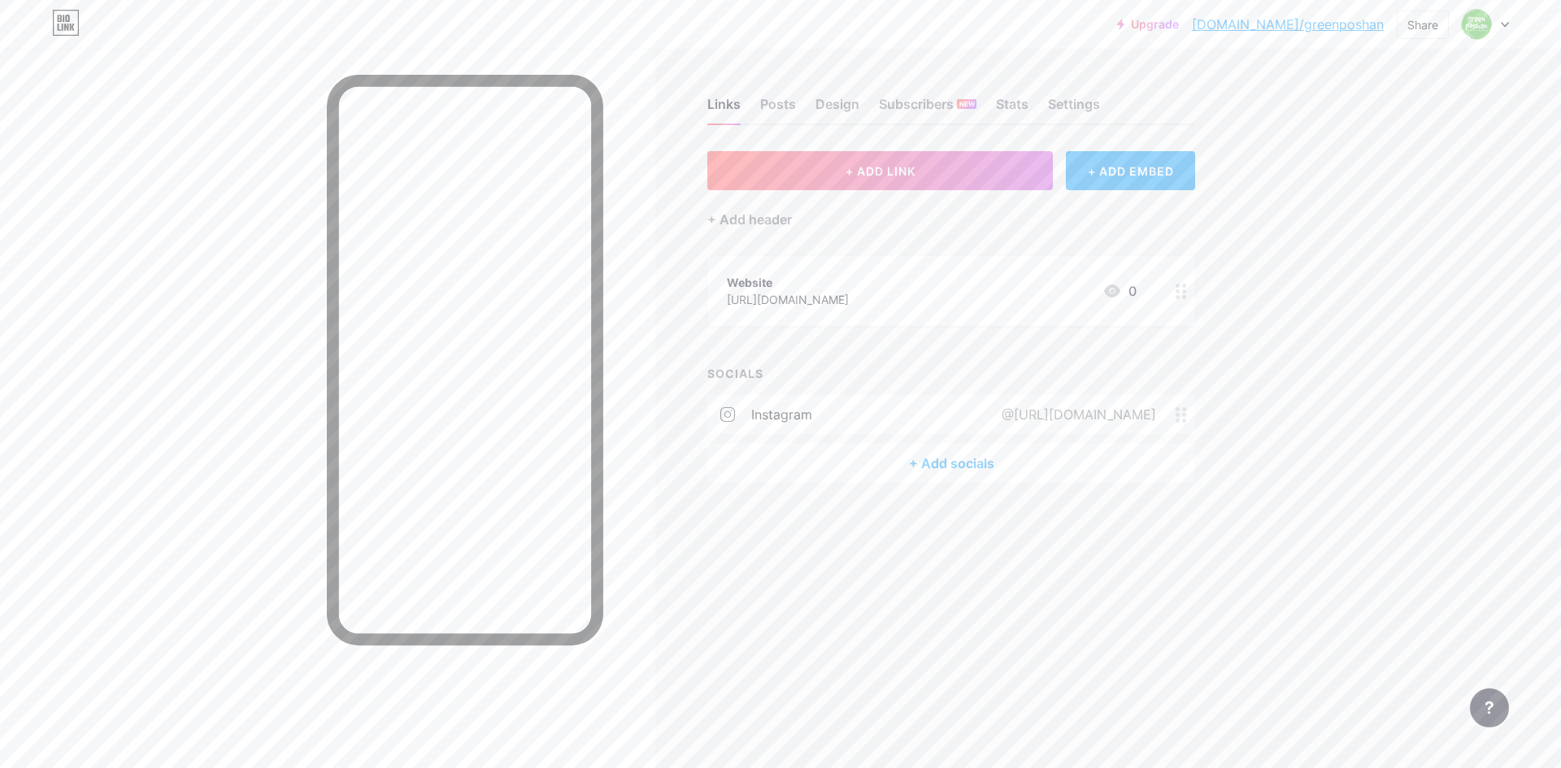
click at [949, 453] on div "+ Add socials" at bounding box center [951, 463] width 488 height 39
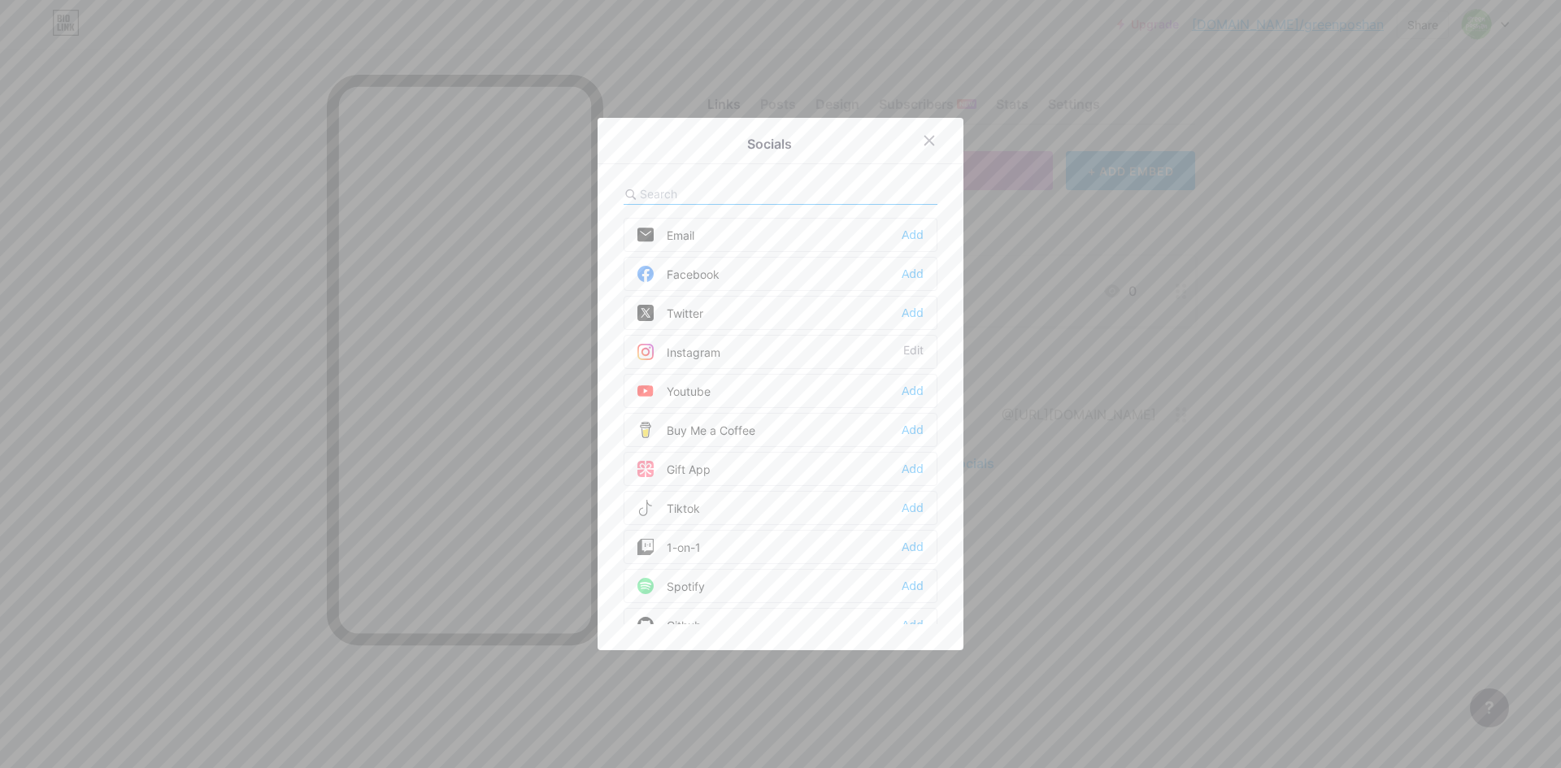
click at [741, 276] on div "Facebook Add" at bounding box center [781, 274] width 314 height 34
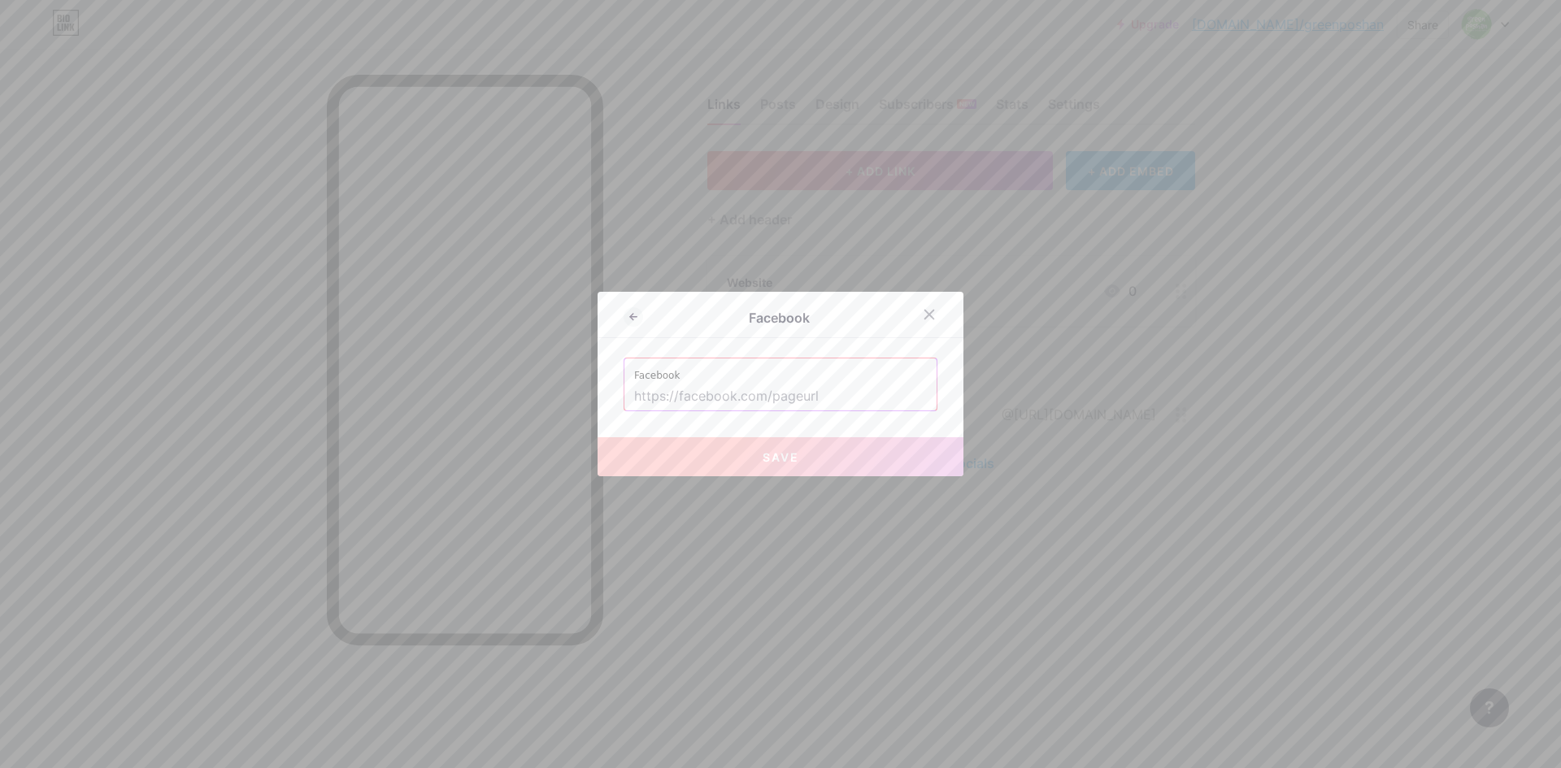
click at [806, 397] on input "text" at bounding box center [780, 397] width 293 height 28
paste input "[URL][DOMAIN_NAME]"
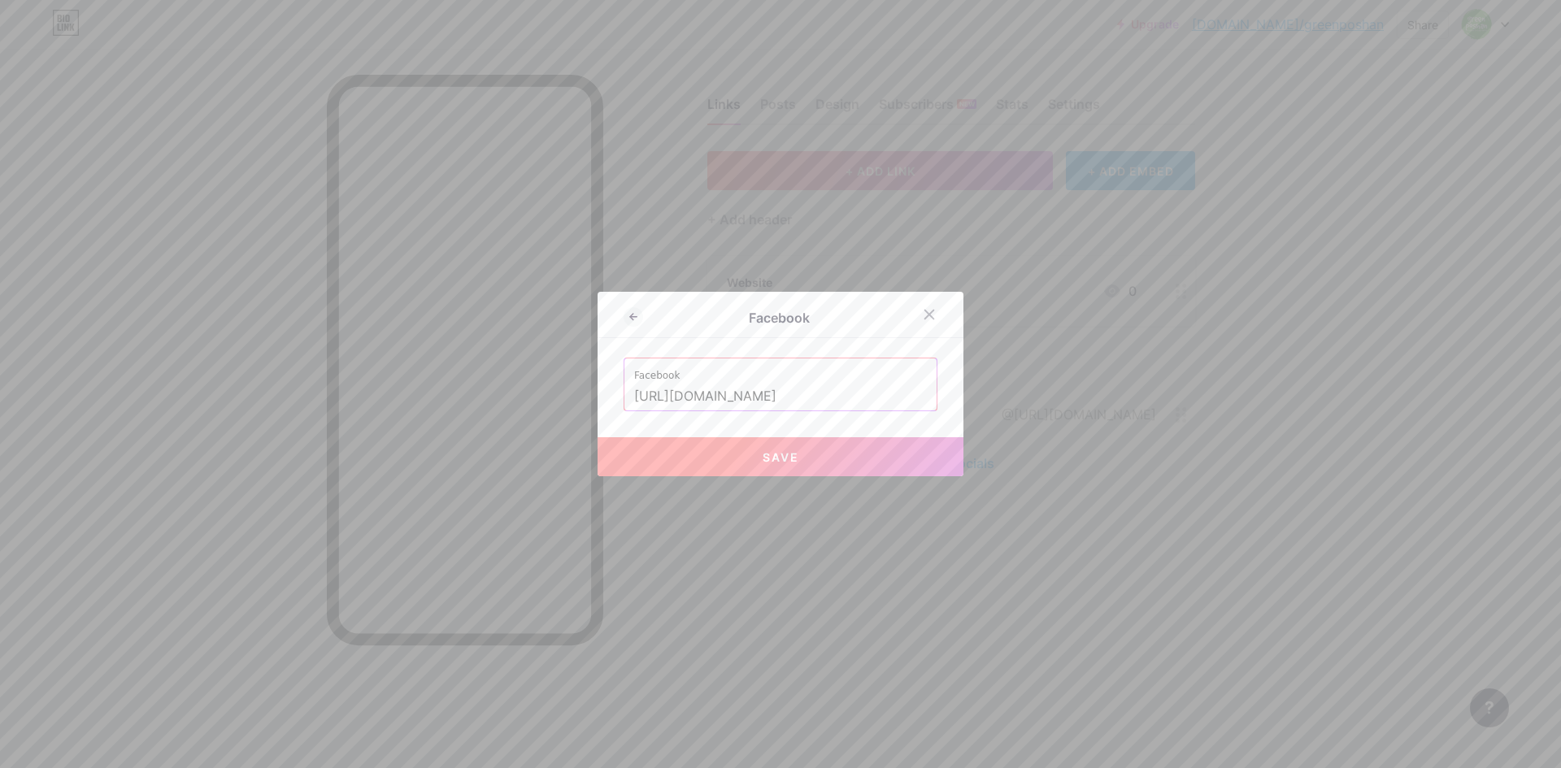
type input "[URL][DOMAIN_NAME]"
click at [821, 458] on button "Save" at bounding box center [781, 456] width 366 height 39
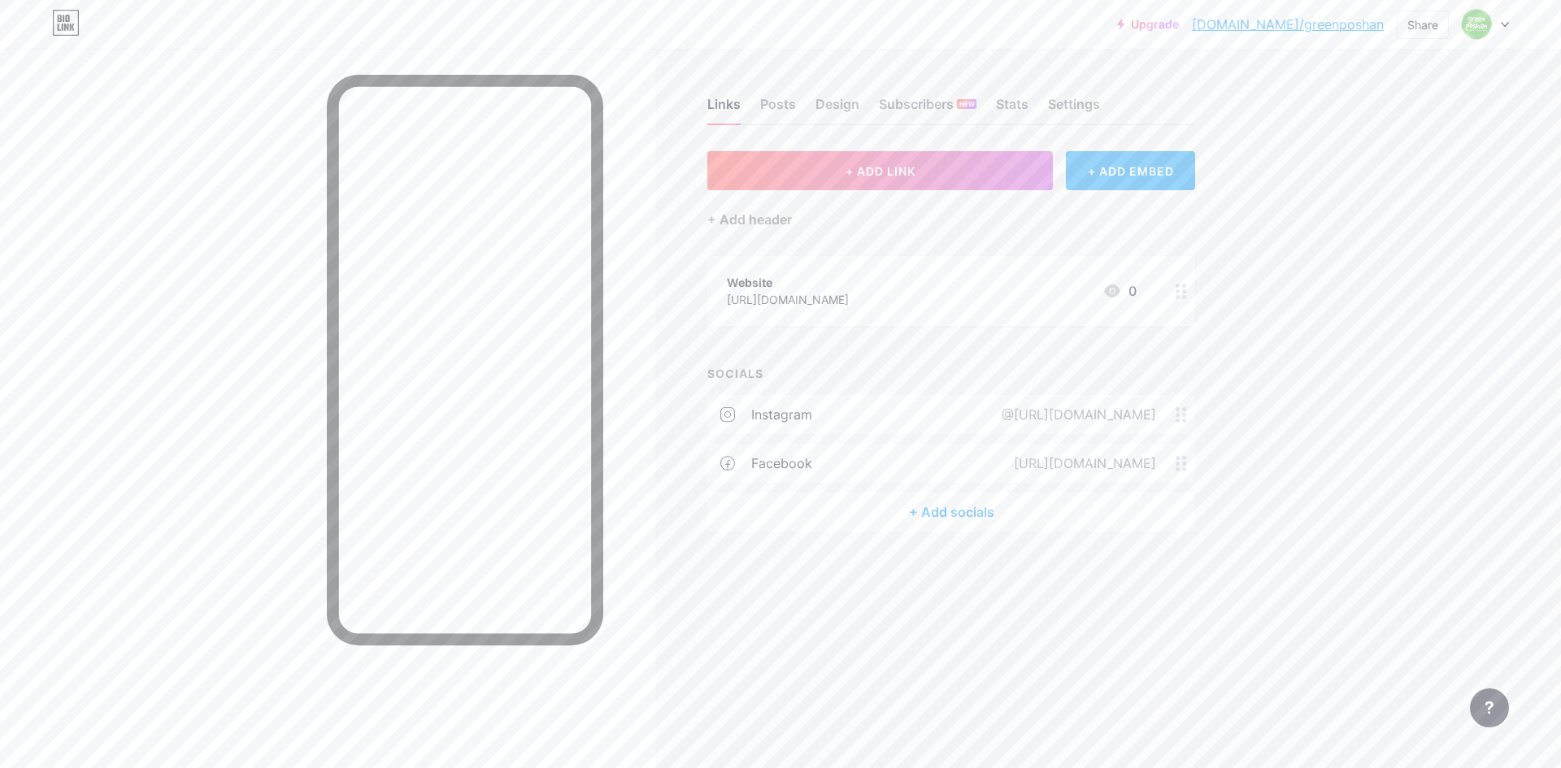
click at [1303, 380] on div "Upgrade [DOMAIN_NAME]/greenp... [DOMAIN_NAME]/greenposhan Share Switch accounts…" at bounding box center [780, 384] width 1561 height 768
click at [1477, 24] on img at bounding box center [1476, 24] width 26 height 26
